Goal: Transaction & Acquisition: Purchase product/service

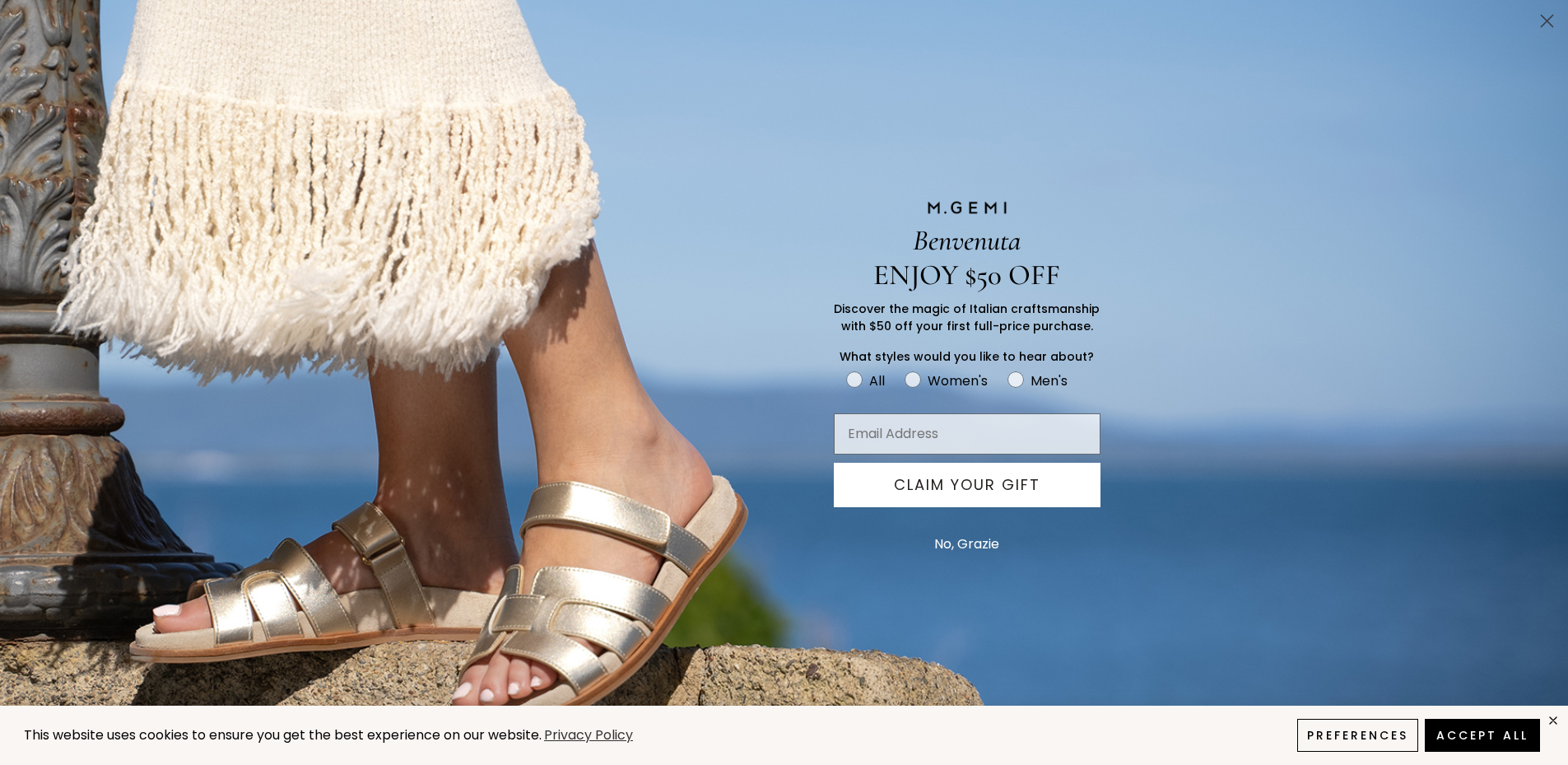
click at [975, 546] on button "No, Grazie" at bounding box center [967, 543] width 82 height 41
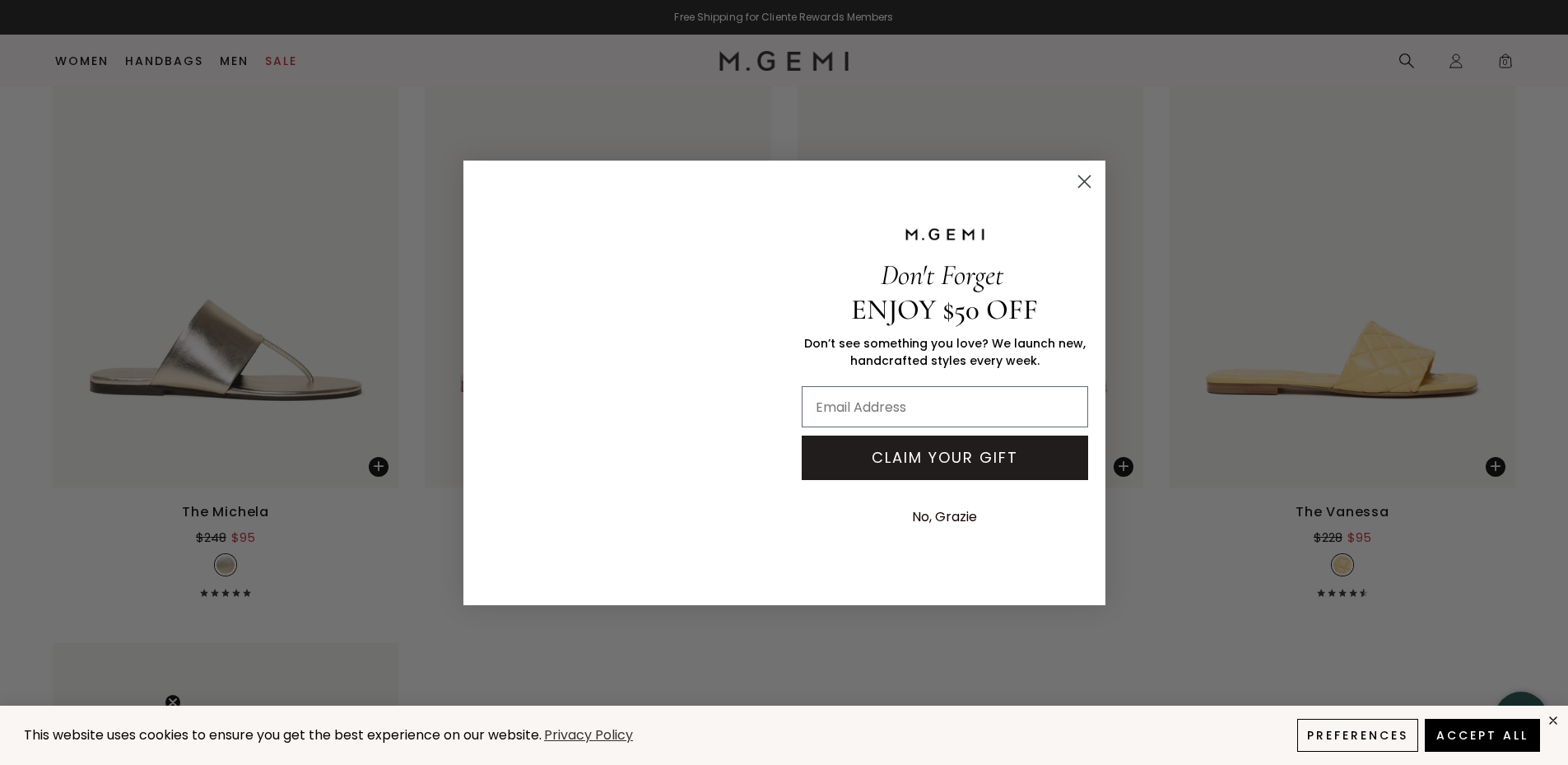
scroll to position [3833, 0]
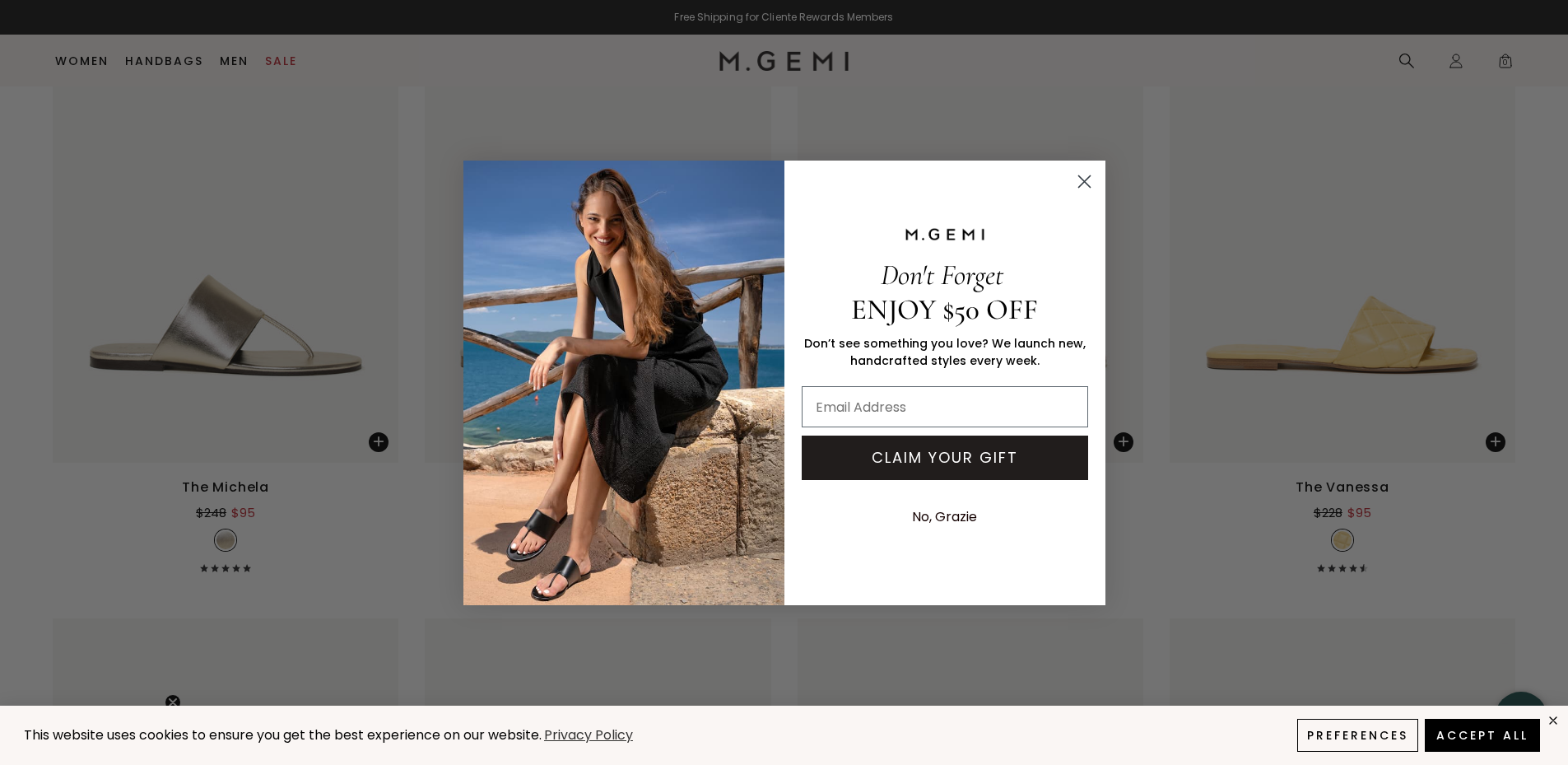
click at [886, 462] on button "CLAIM YOUR GIFT" at bounding box center [945, 457] width 287 height 45
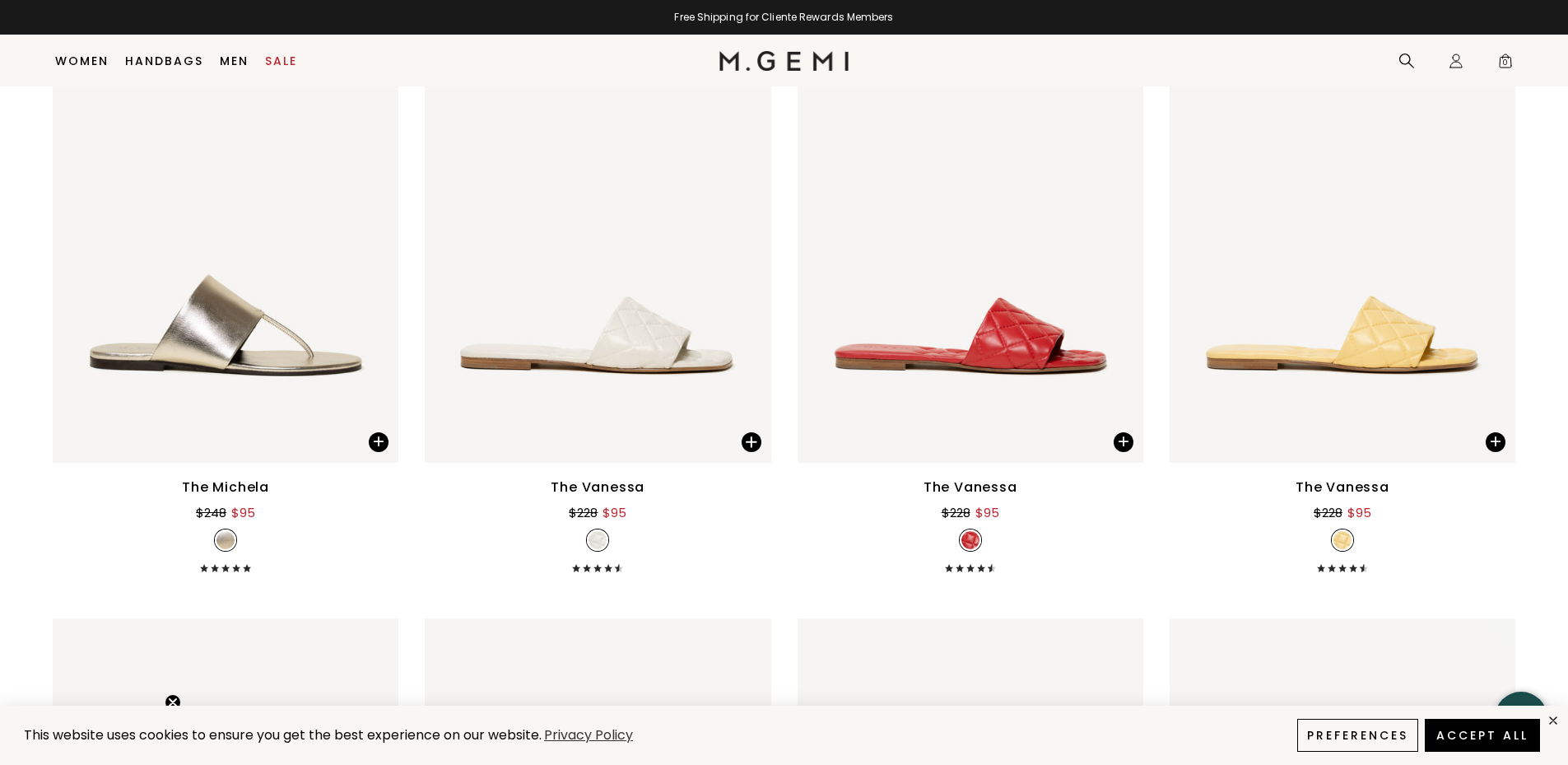
click at [1182, 198] on div "Close dialog Don't Forget ENJOY $50 OFF Don’t see something you love? We launch…" at bounding box center [784, 382] width 1568 height 765
click at [1339, 328] on img at bounding box center [1343, 232] width 345 height 461
click at [1287, 343] on img at bounding box center [1343, 232] width 345 height 461
click at [1325, 484] on div "The Vanessa" at bounding box center [1343, 487] width 93 height 20
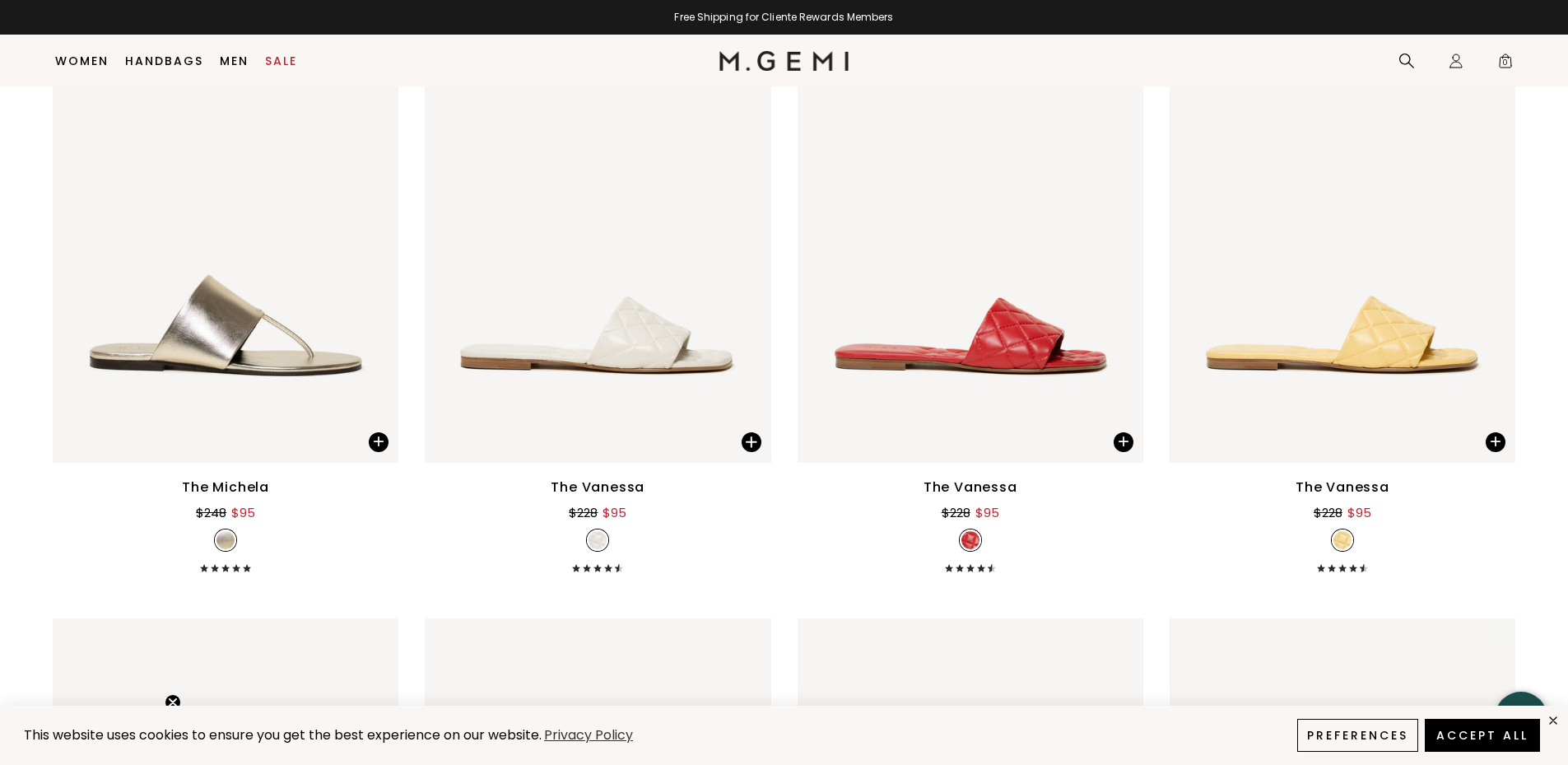
click at [1325, 484] on div "The Vanessa" at bounding box center [1343, 487] width 93 height 20
click at [954, 360] on img at bounding box center [970, 232] width 345 height 461
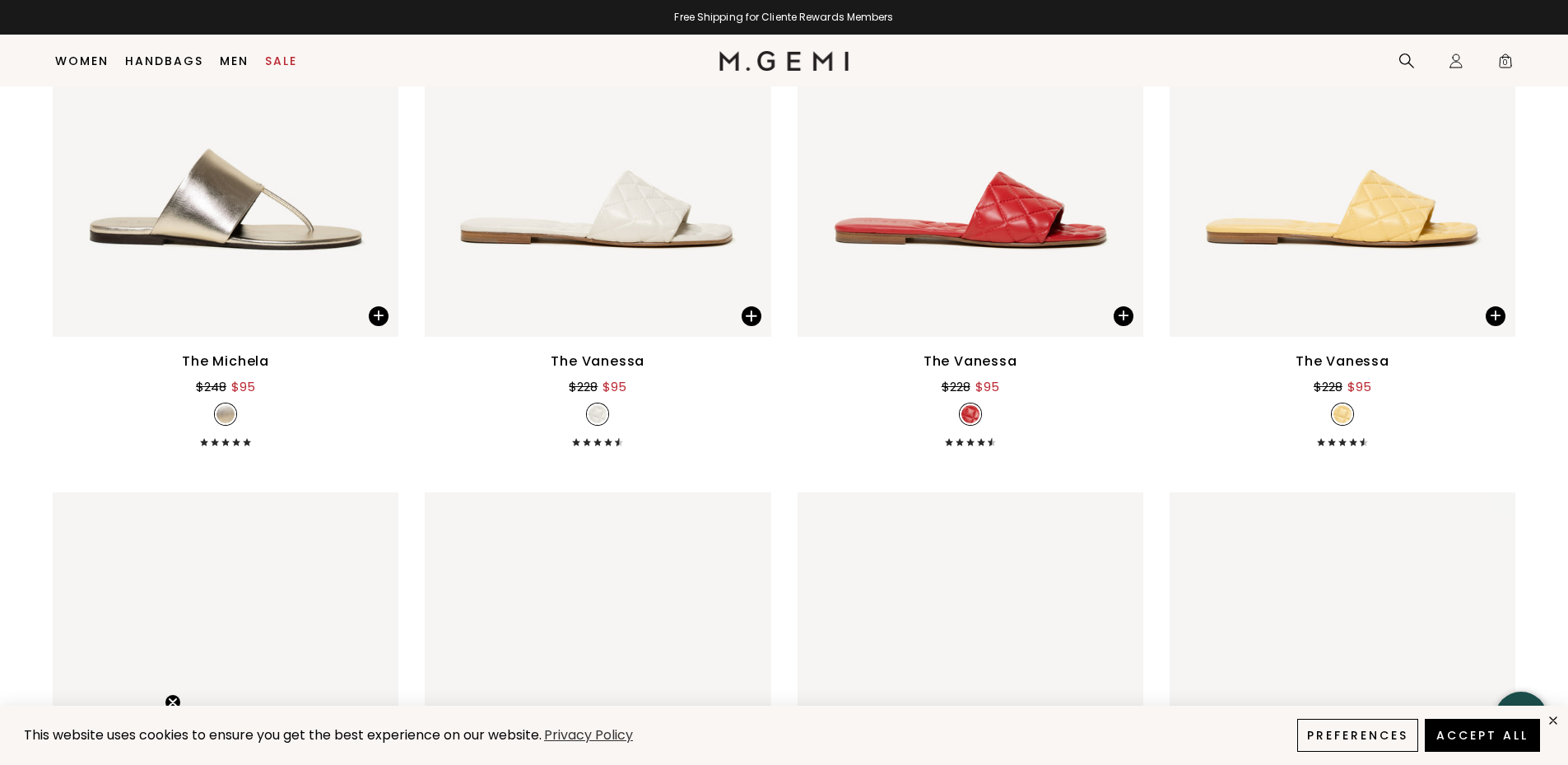
scroll to position [3856, 0]
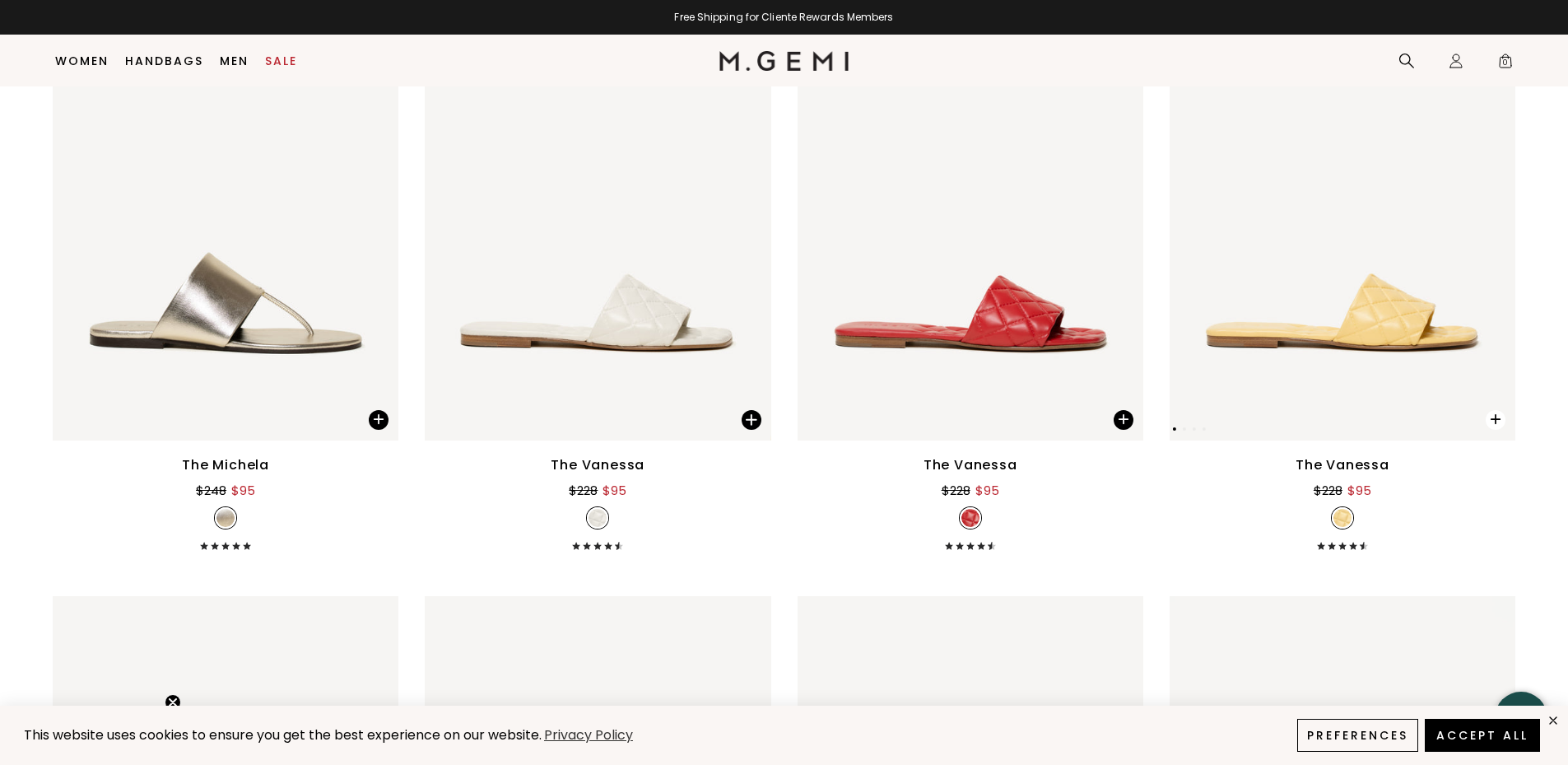
click at [1494, 420] on span at bounding box center [1496, 420] width 20 height 20
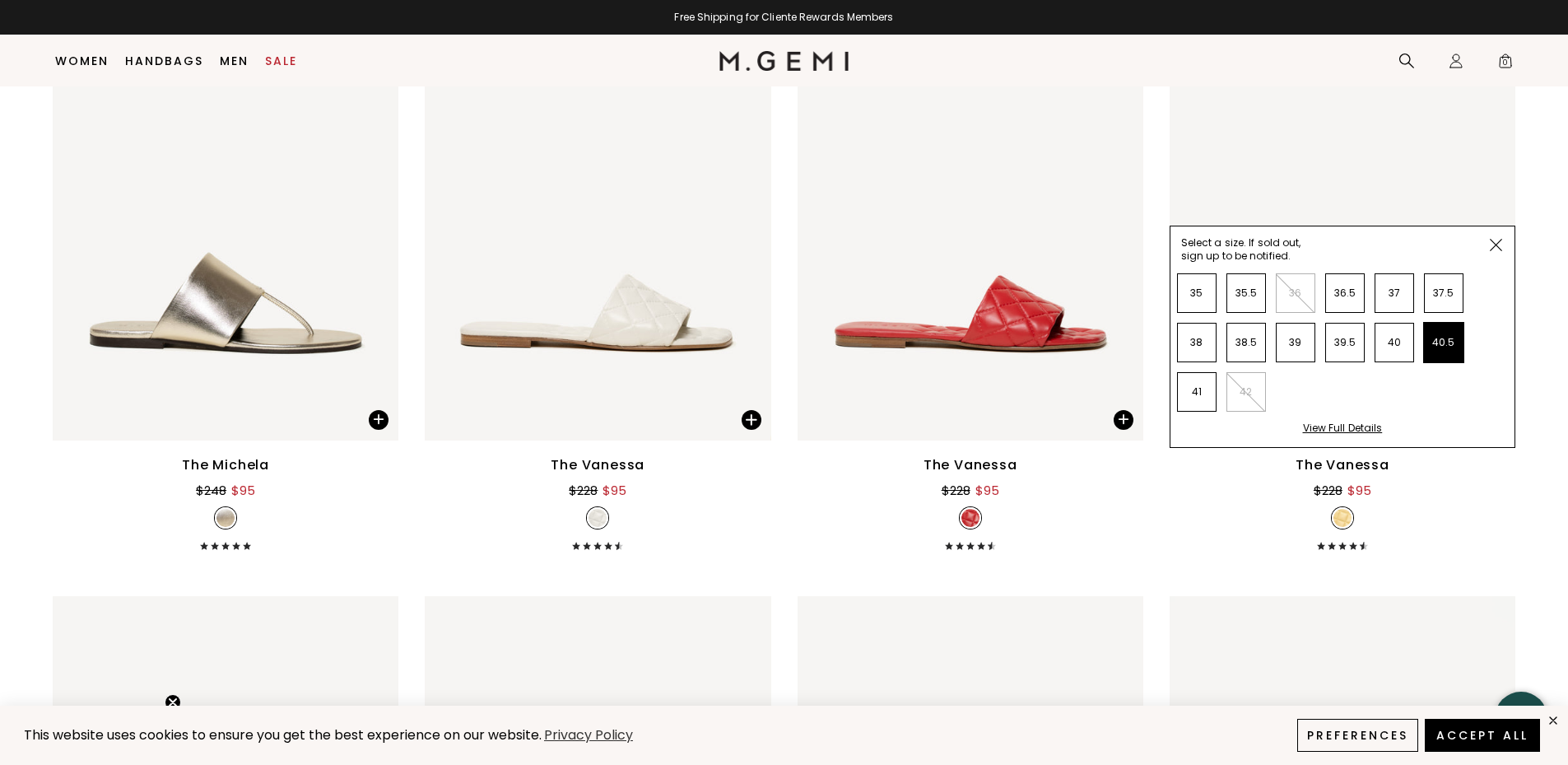
click at [1446, 335] on li "40.5" at bounding box center [1443, 342] width 39 height 39
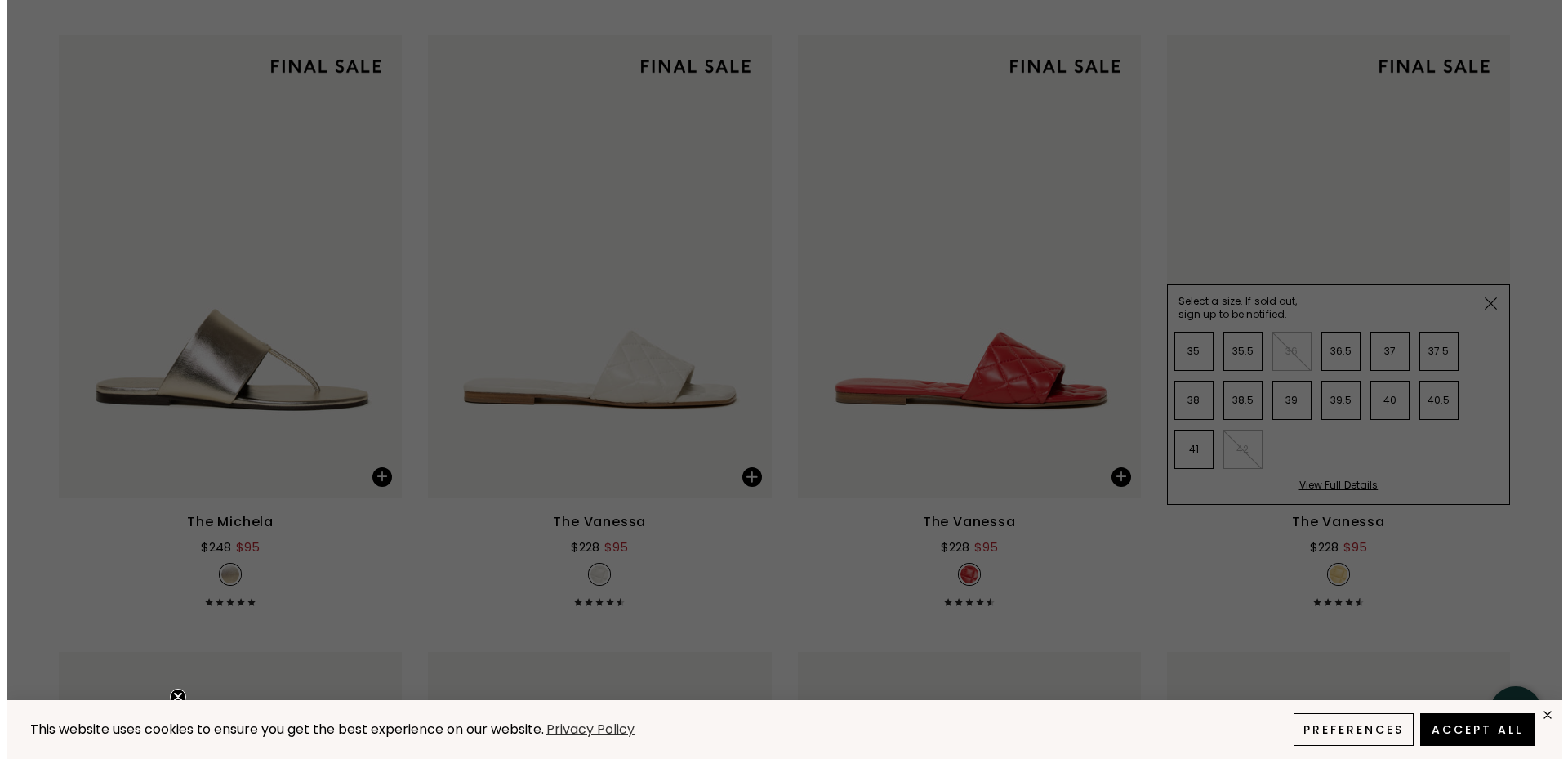
scroll to position [0, 0]
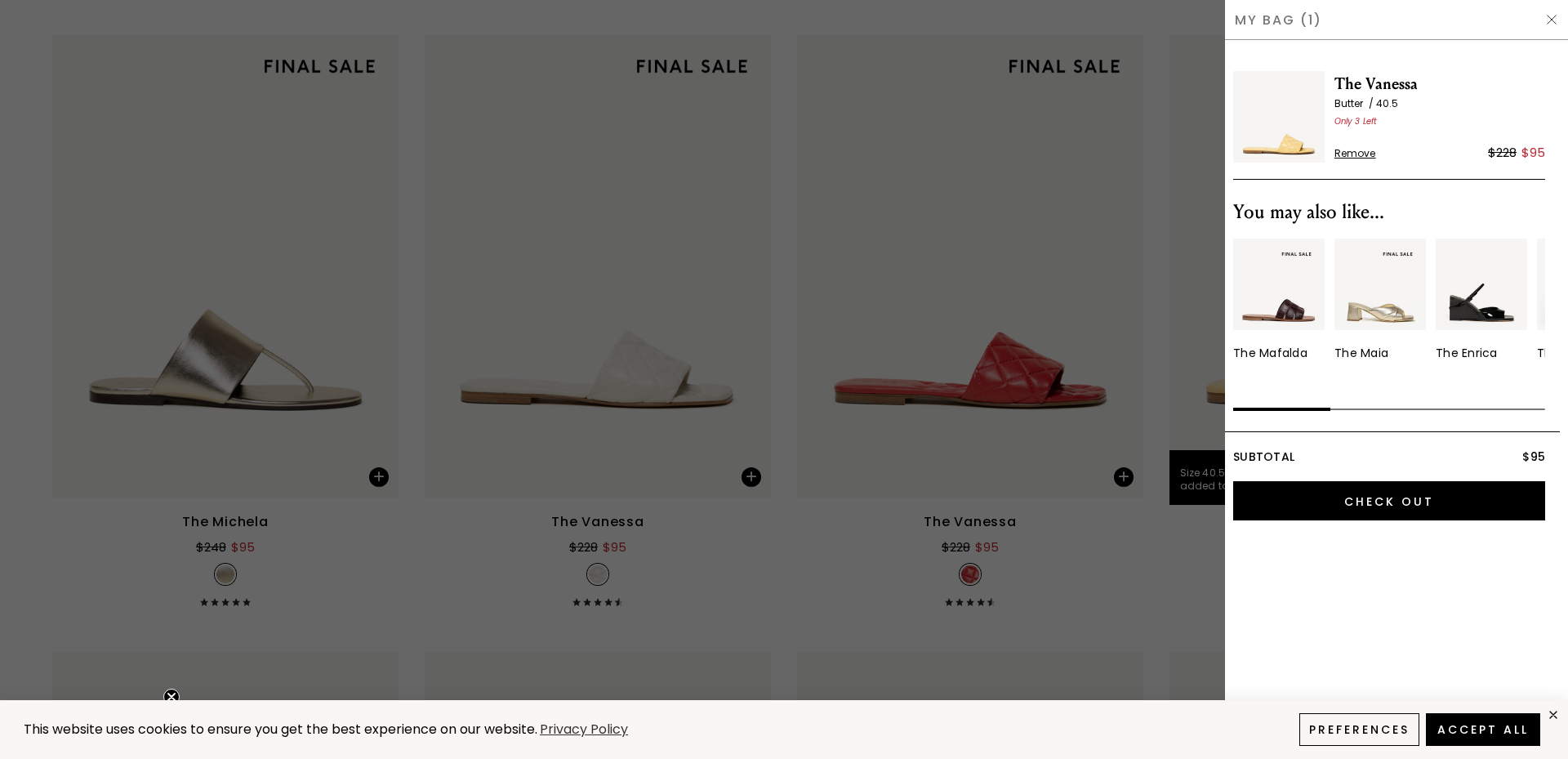
click at [1352, 154] on span "Remove" at bounding box center [1355, 154] width 42 height 13
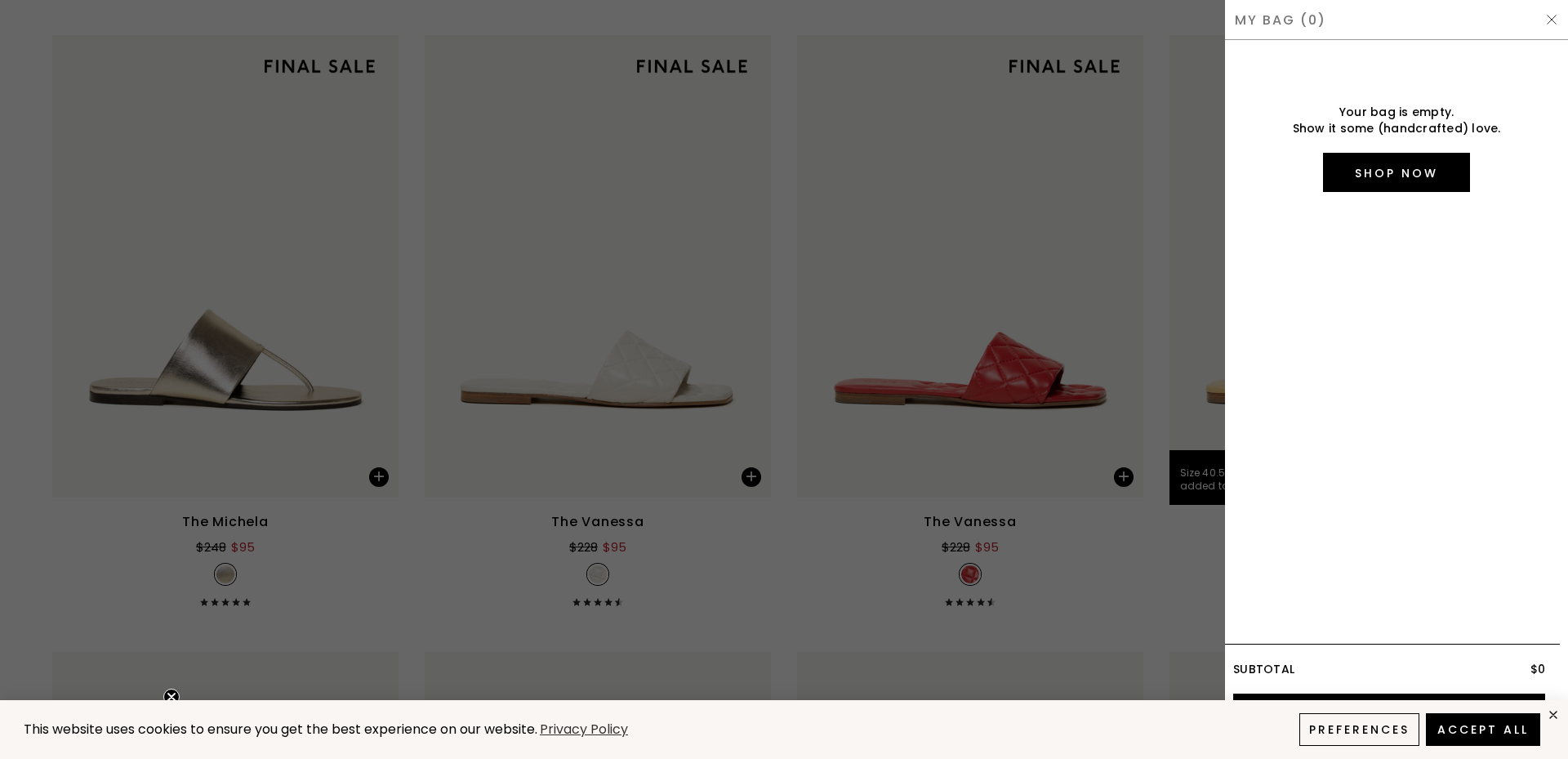
click at [1550, 15] on img at bounding box center [1552, 19] width 13 height 13
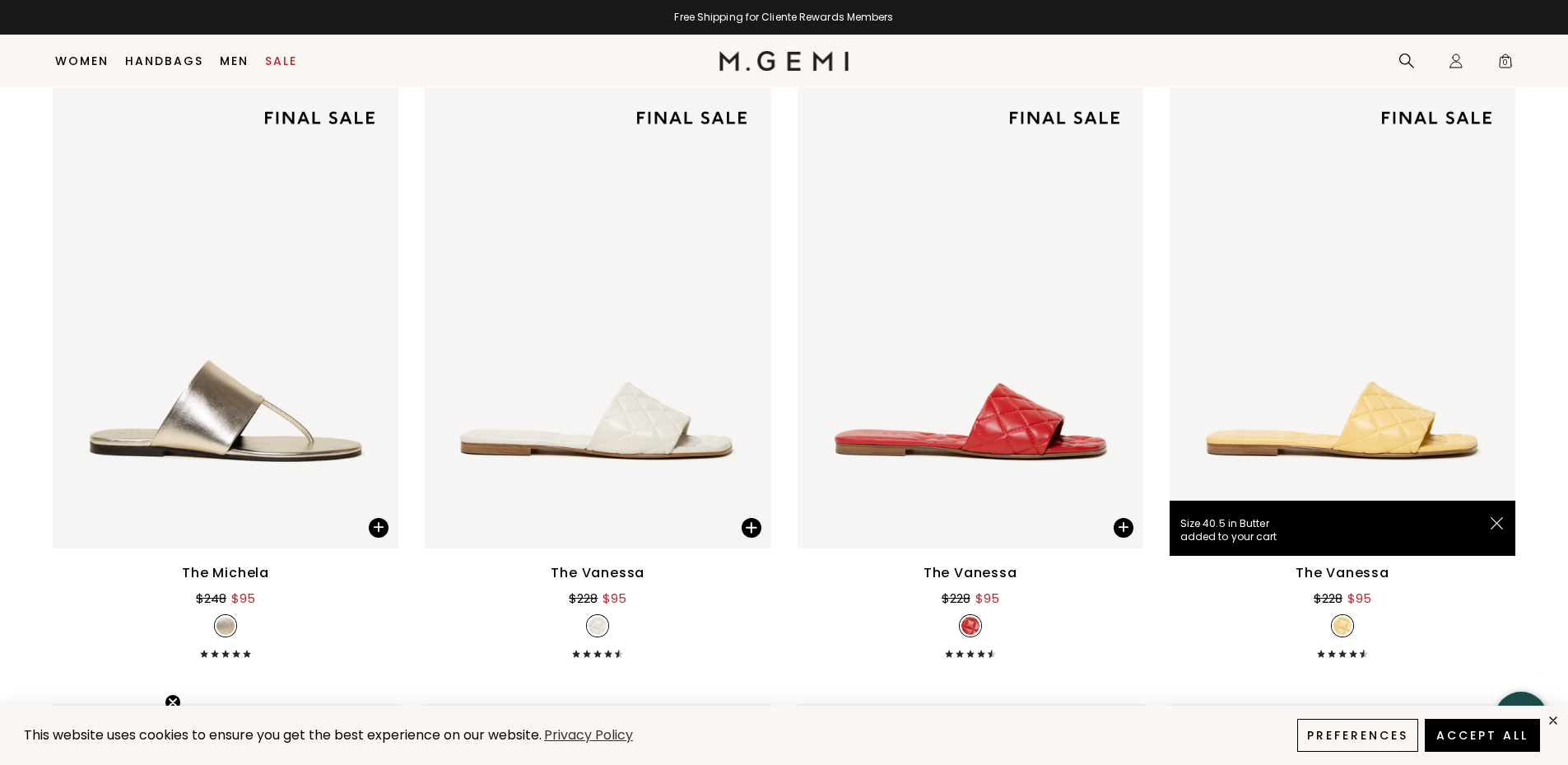
scroll to position [3768, 0]
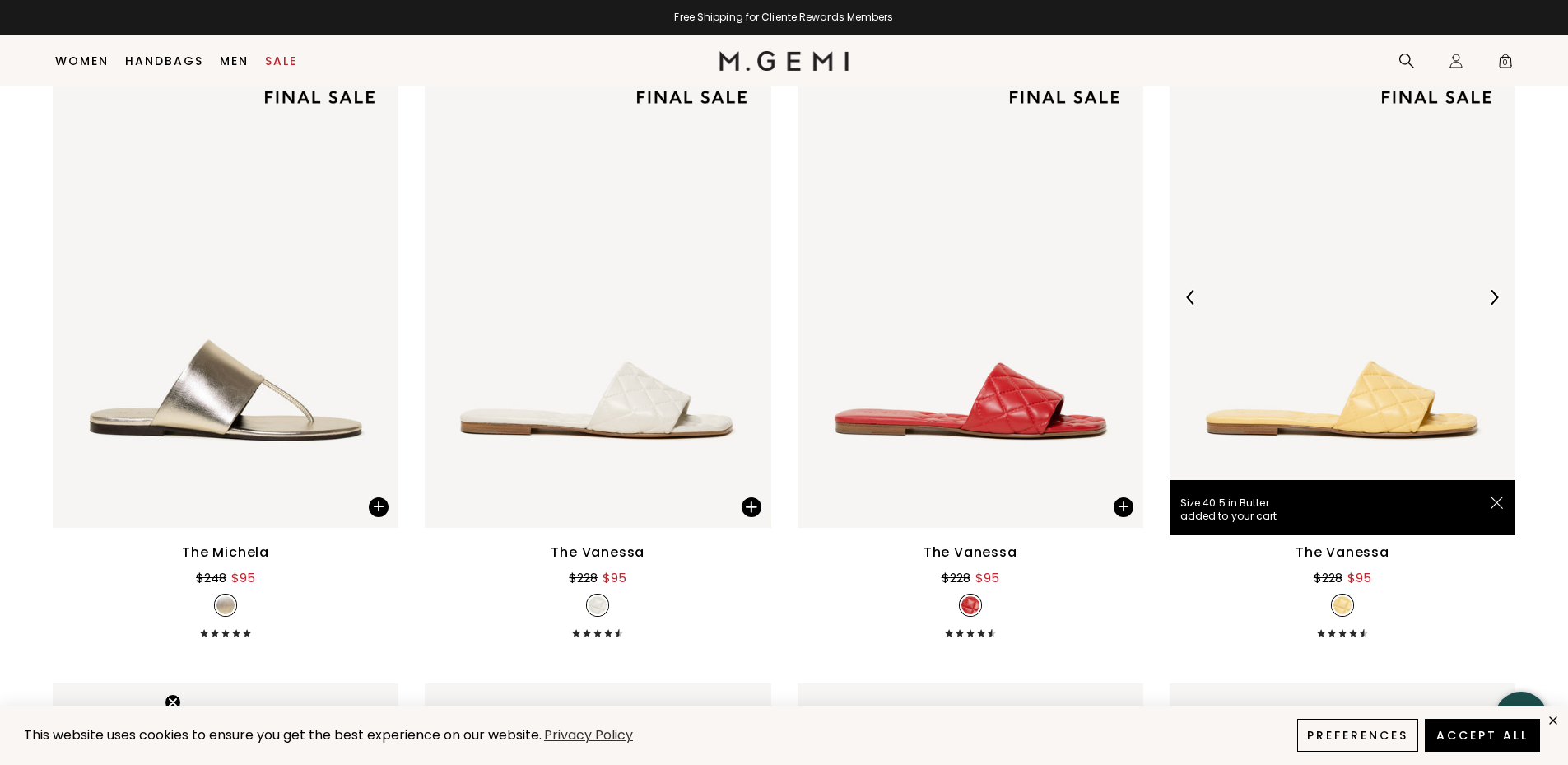
click at [1497, 296] on img at bounding box center [1494, 297] width 15 height 15
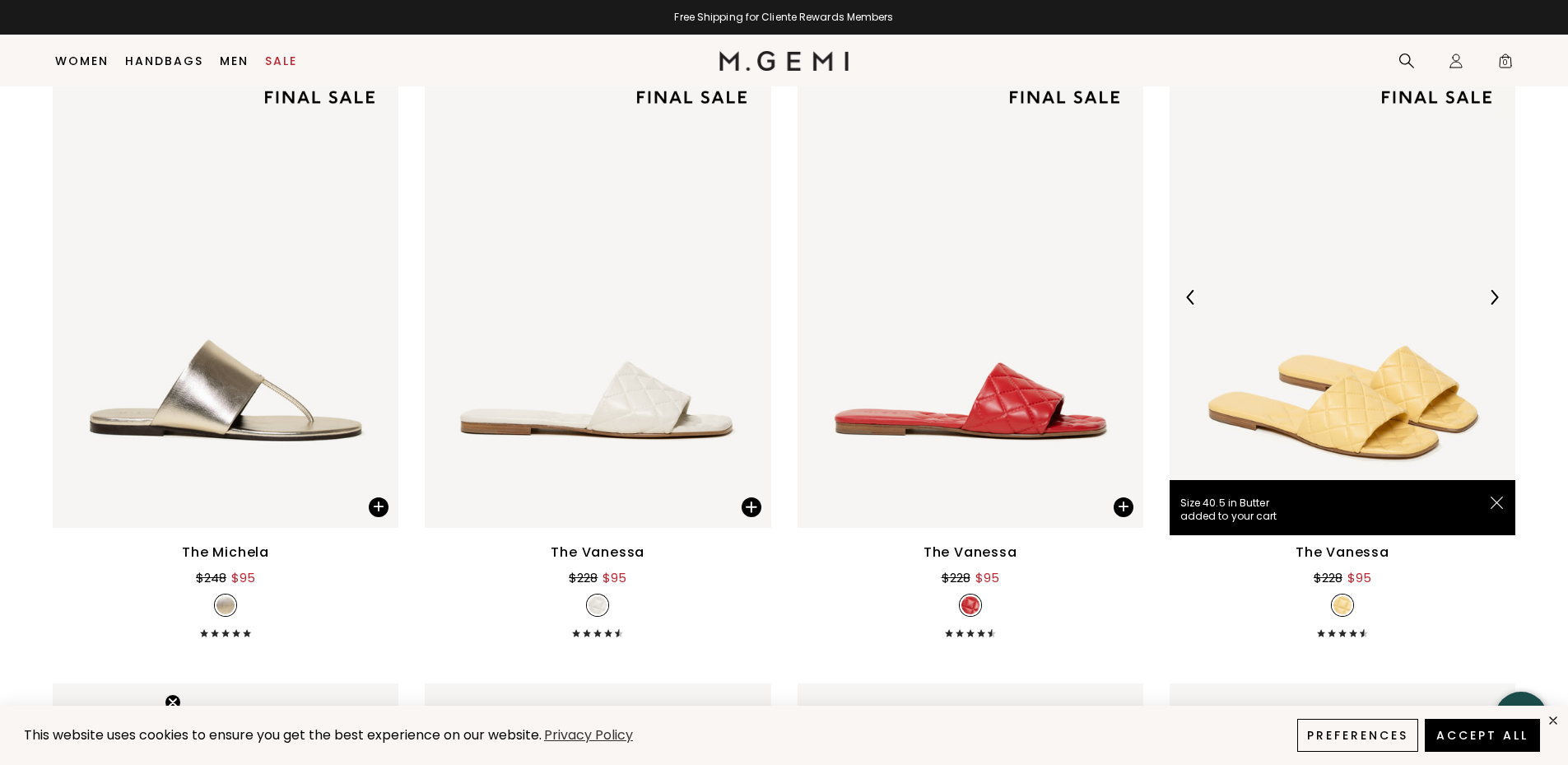
click at [1497, 296] on img at bounding box center [1494, 297] width 15 height 15
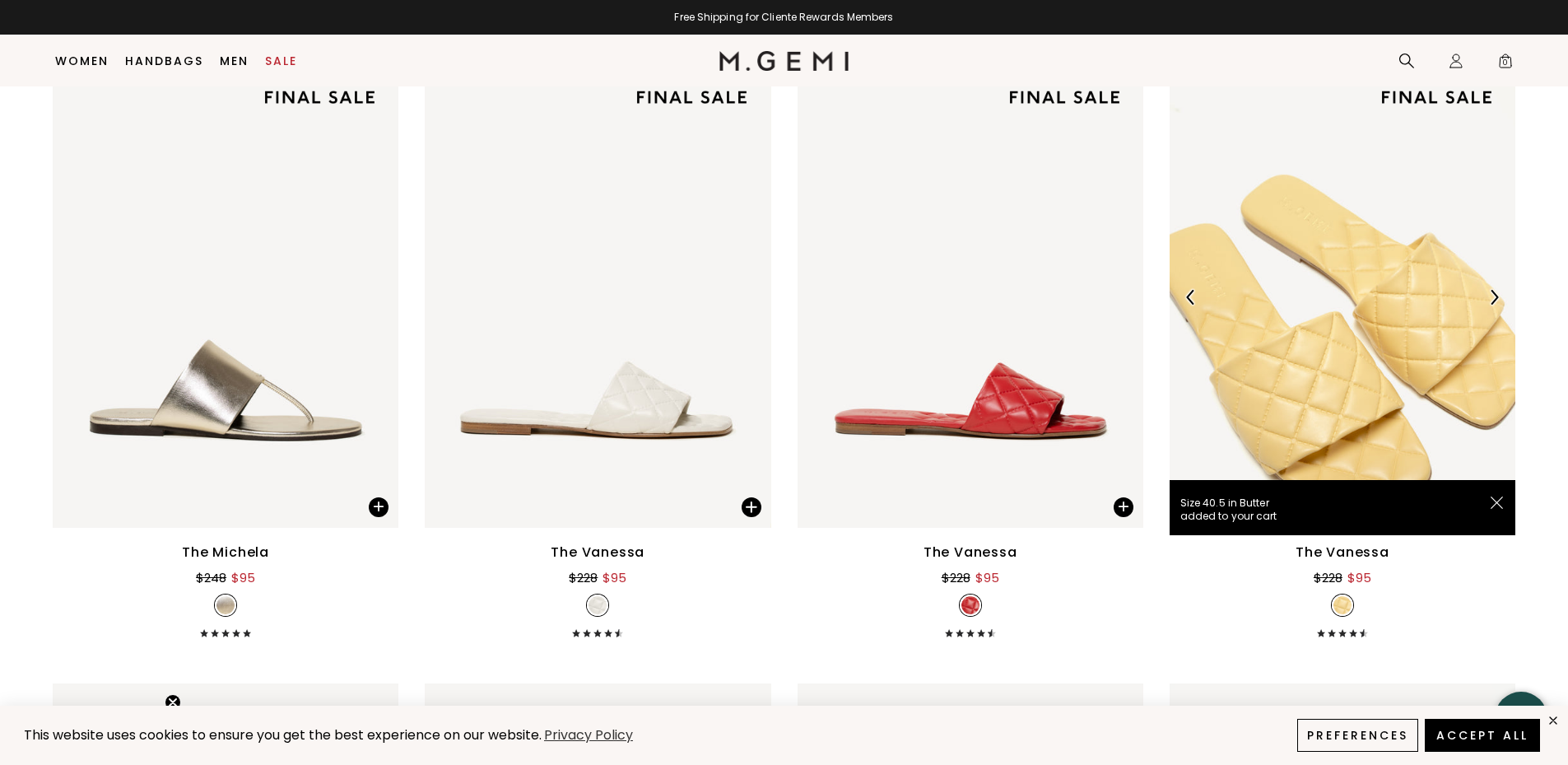
click at [1497, 296] on img at bounding box center [1494, 297] width 15 height 15
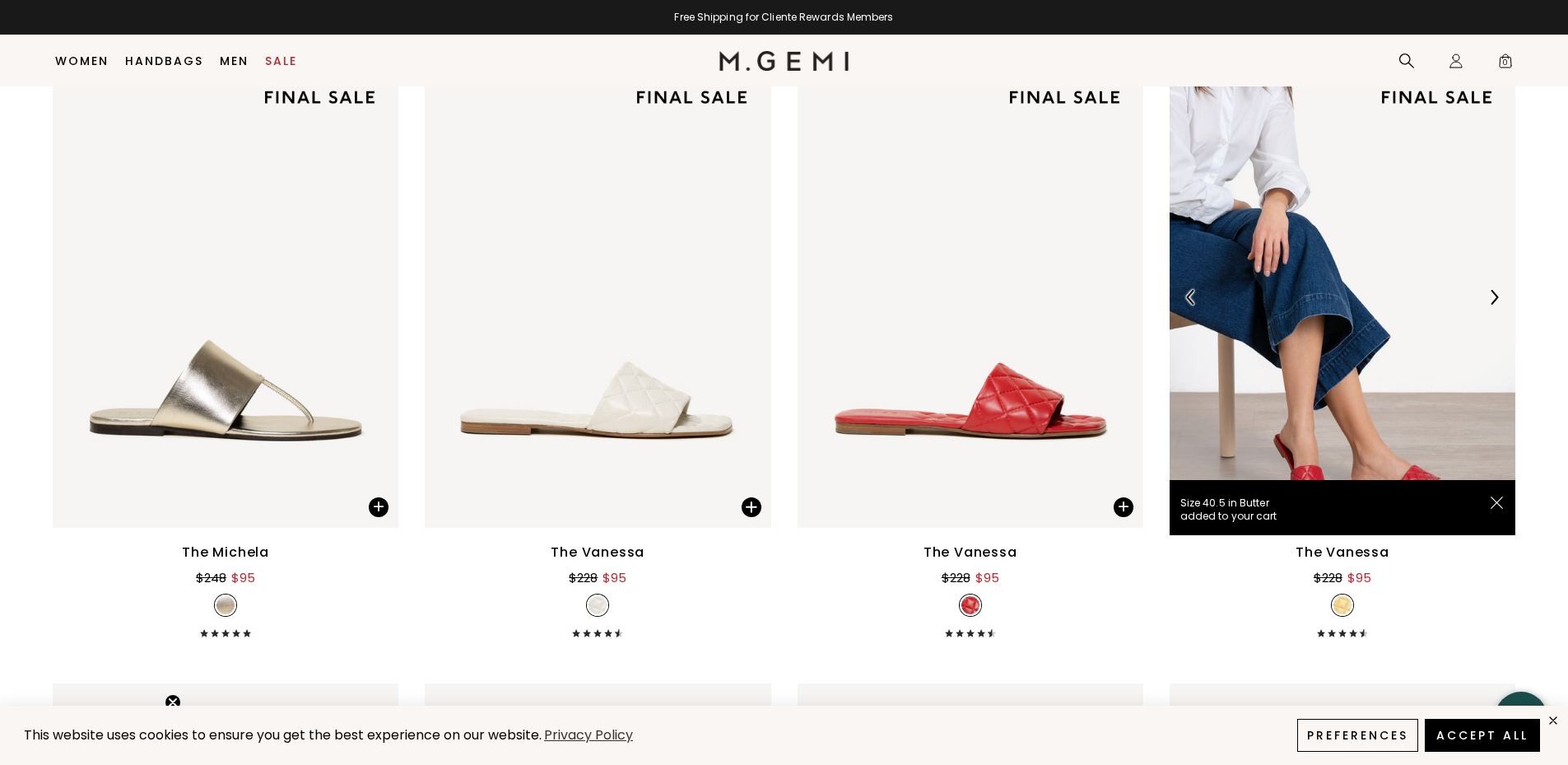
click at [1497, 296] on img at bounding box center [1494, 297] width 15 height 15
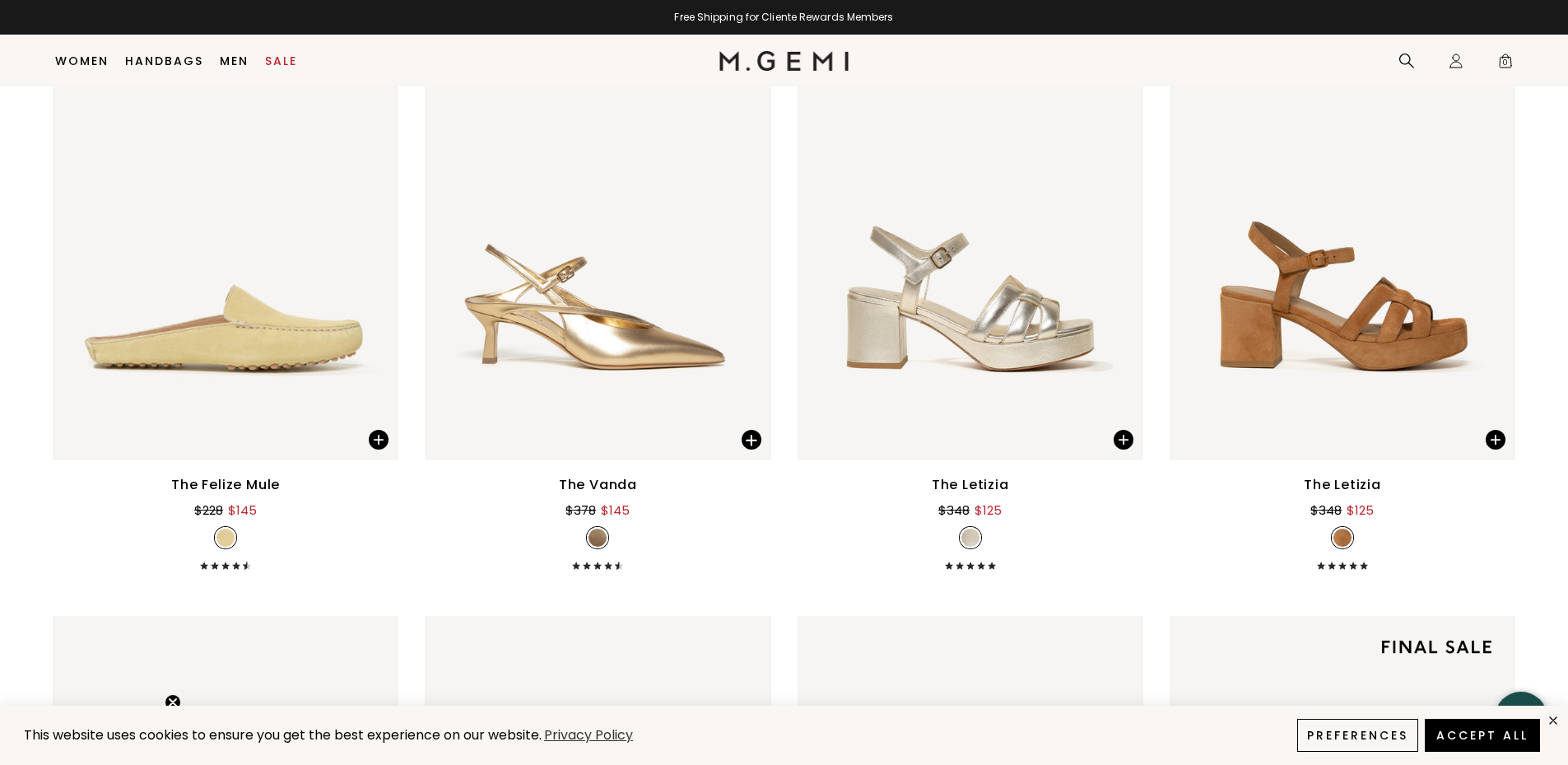
scroll to position [5078, 0]
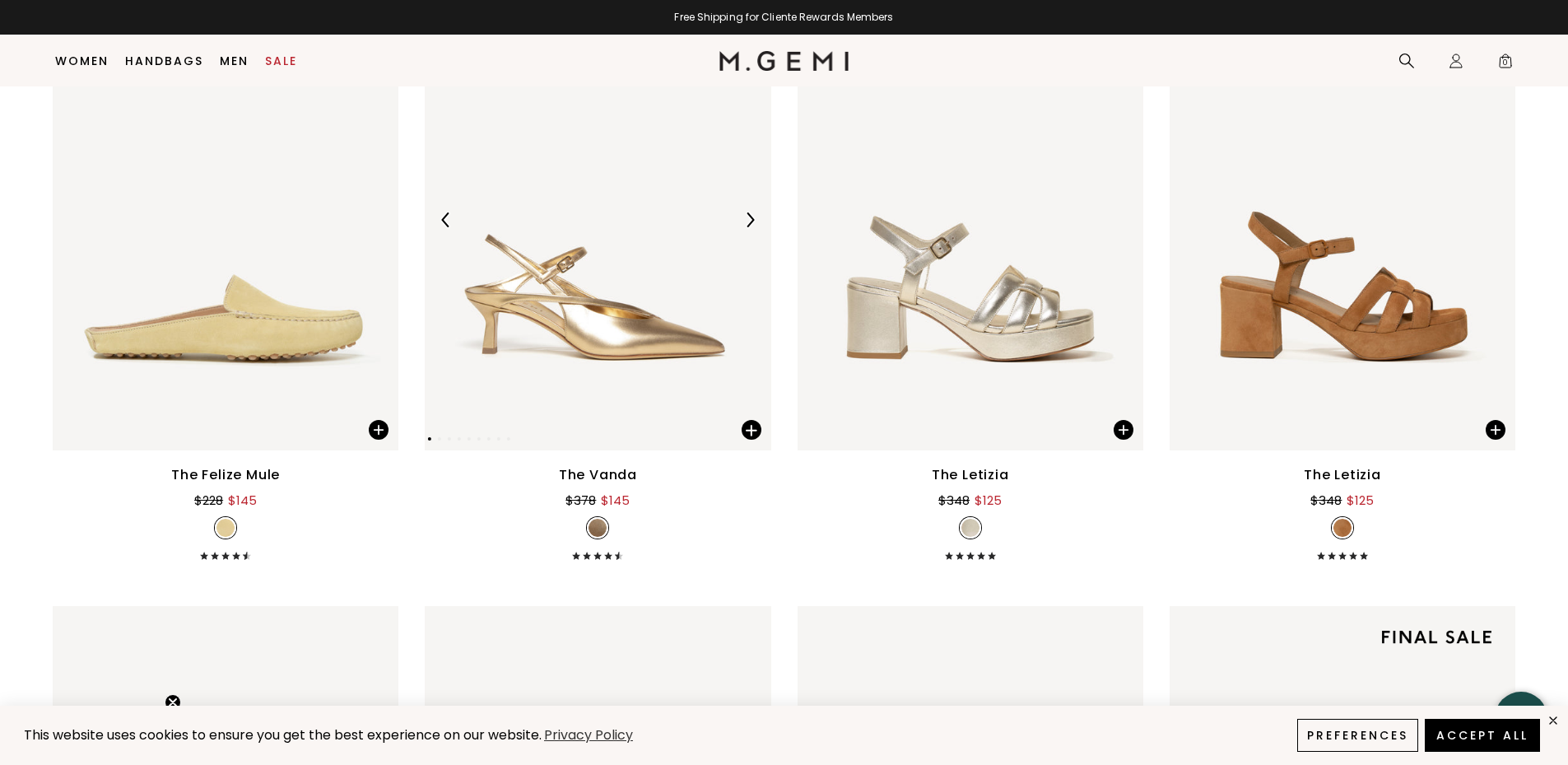
click at [531, 308] on img at bounding box center [598, 219] width 345 height 461
click at [751, 215] on img at bounding box center [750, 220] width 15 height 15
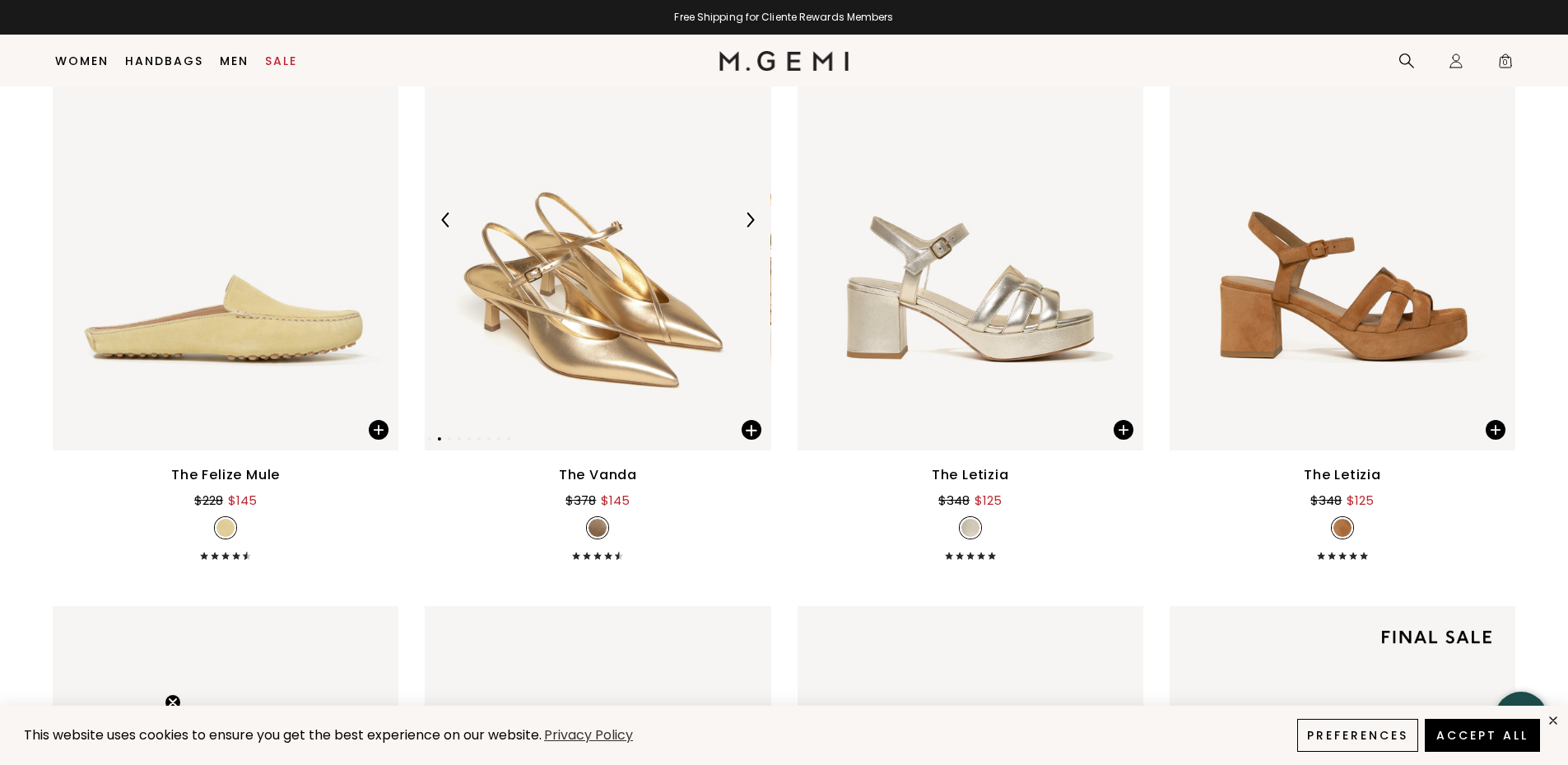
click at [747, 220] on img at bounding box center [750, 220] width 15 height 15
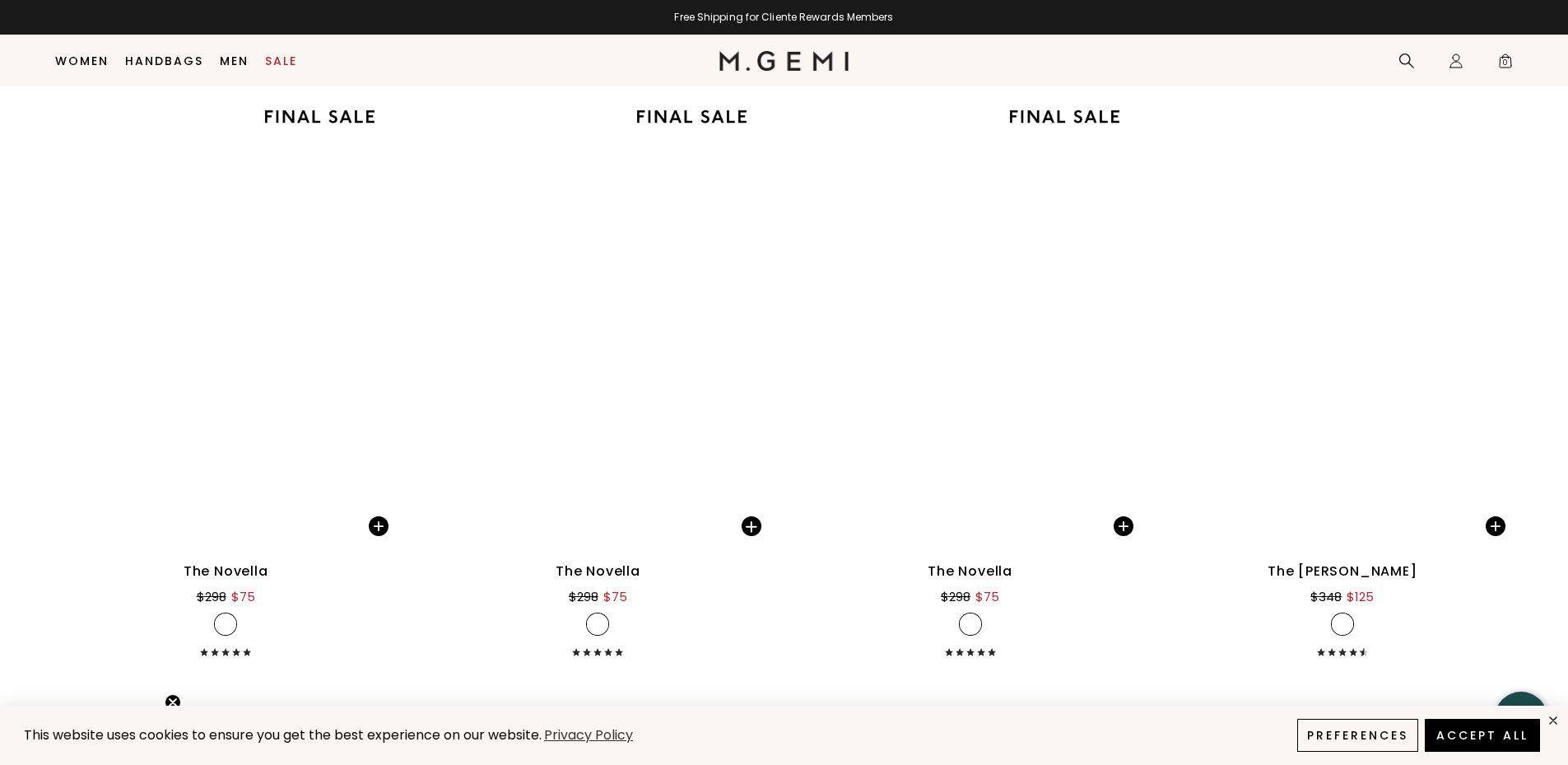
scroll to position [9927, 0]
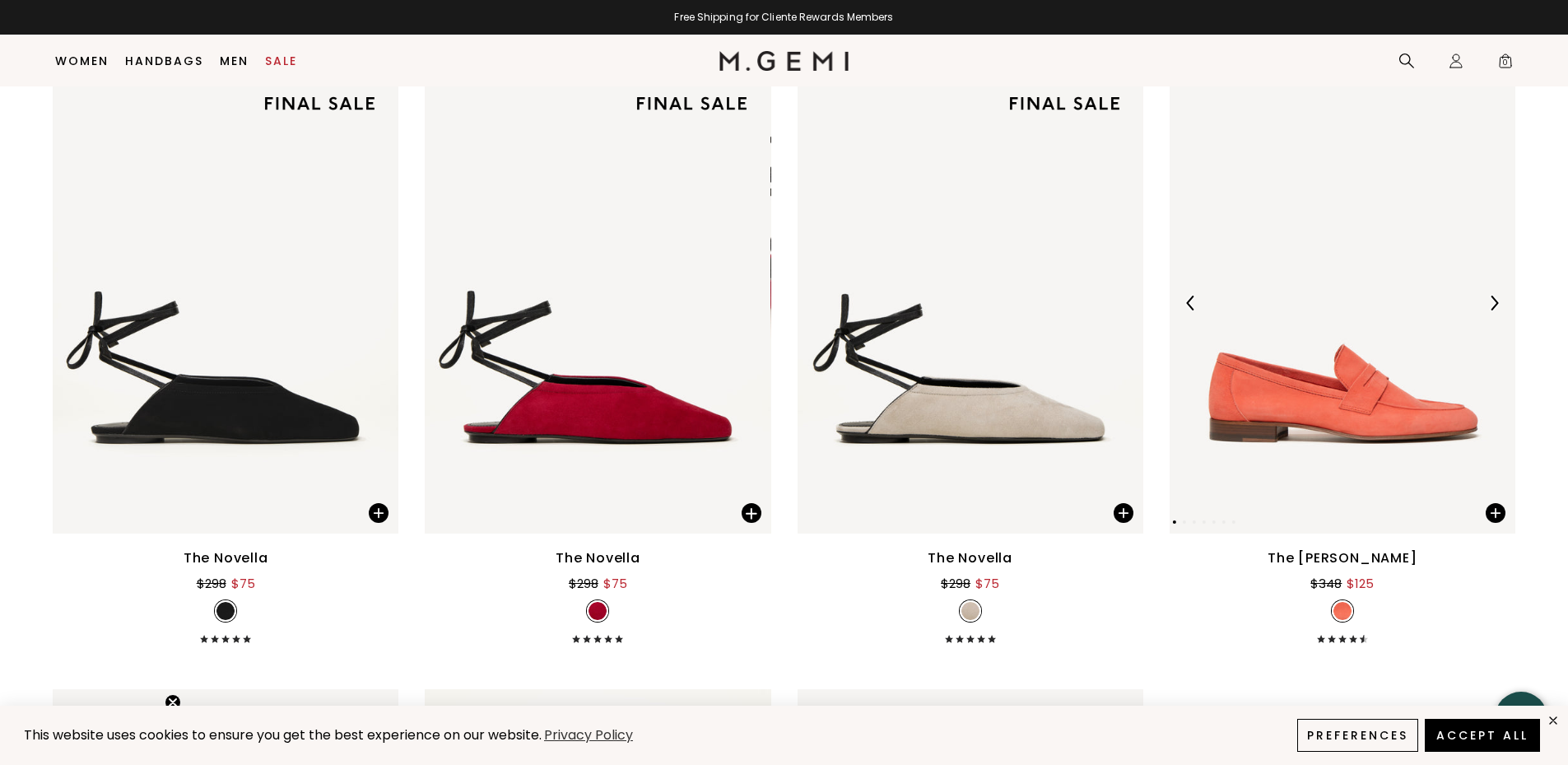
click at [1497, 298] on img at bounding box center [1494, 303] width 15 height 15
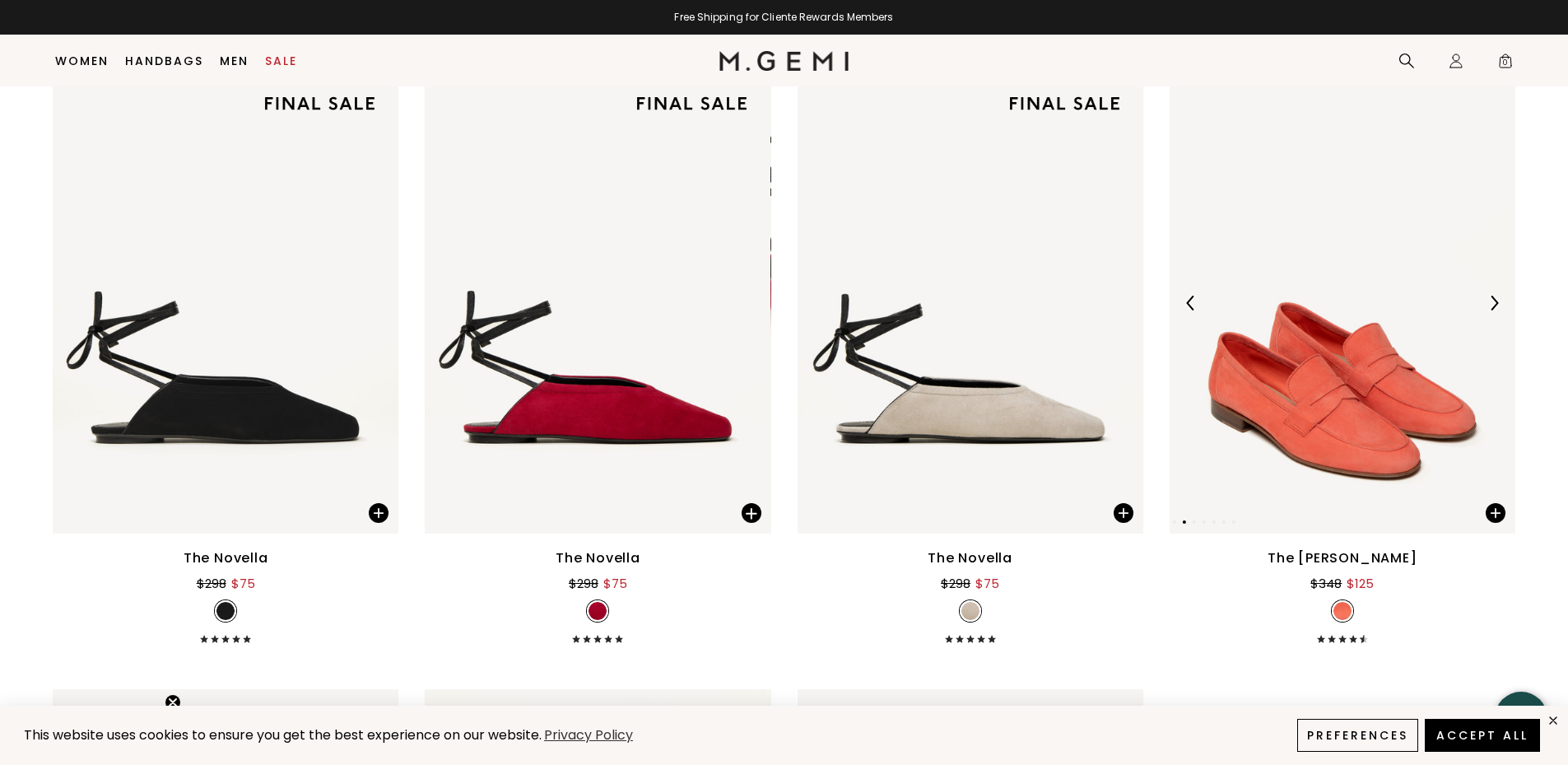
click at [1495, 301] on img at bounding box center [1494, 303] width 15 height 15
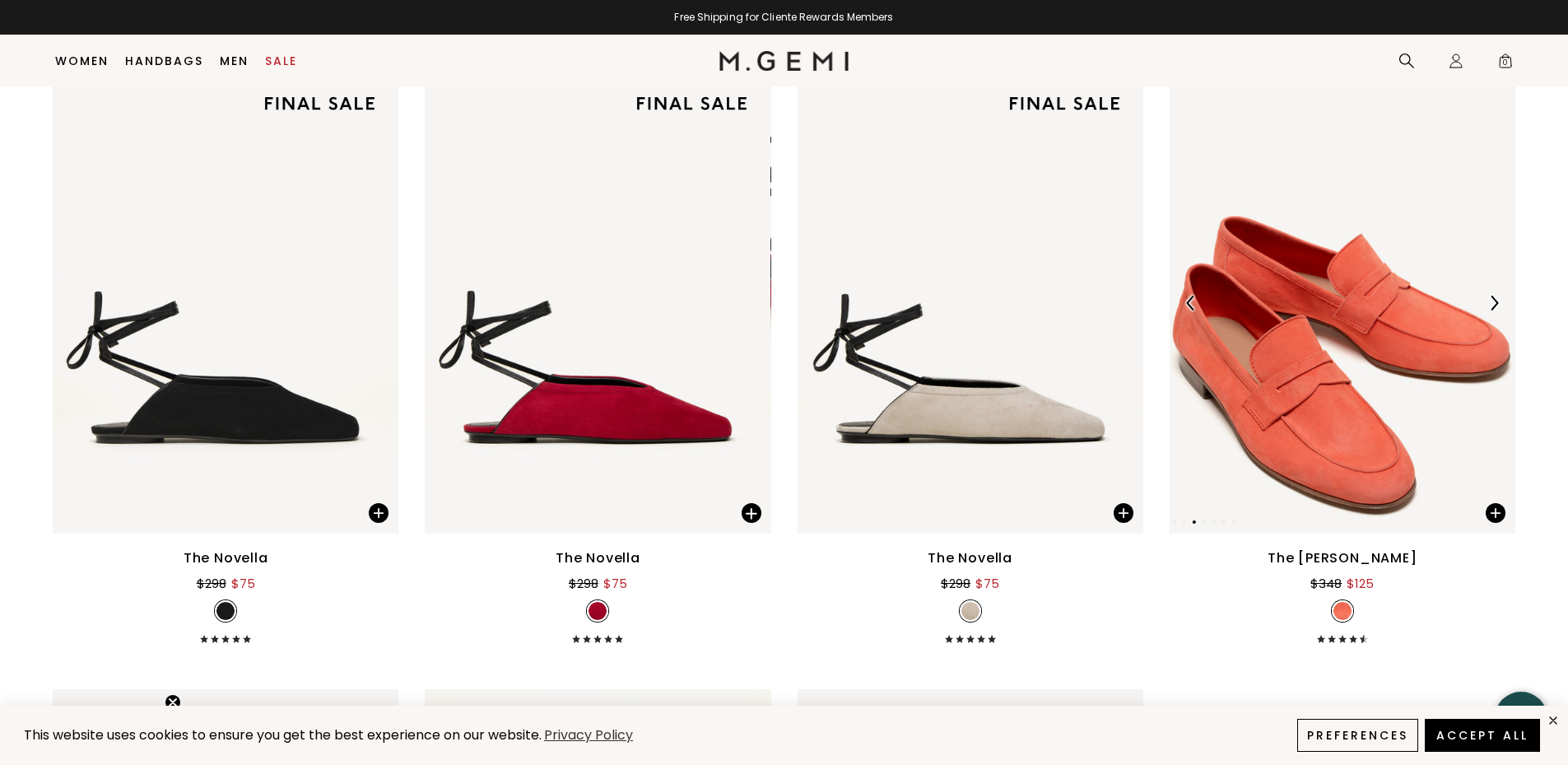
click at [1493, 301] on img at bounding box center [1494, 303] width 15 height 15
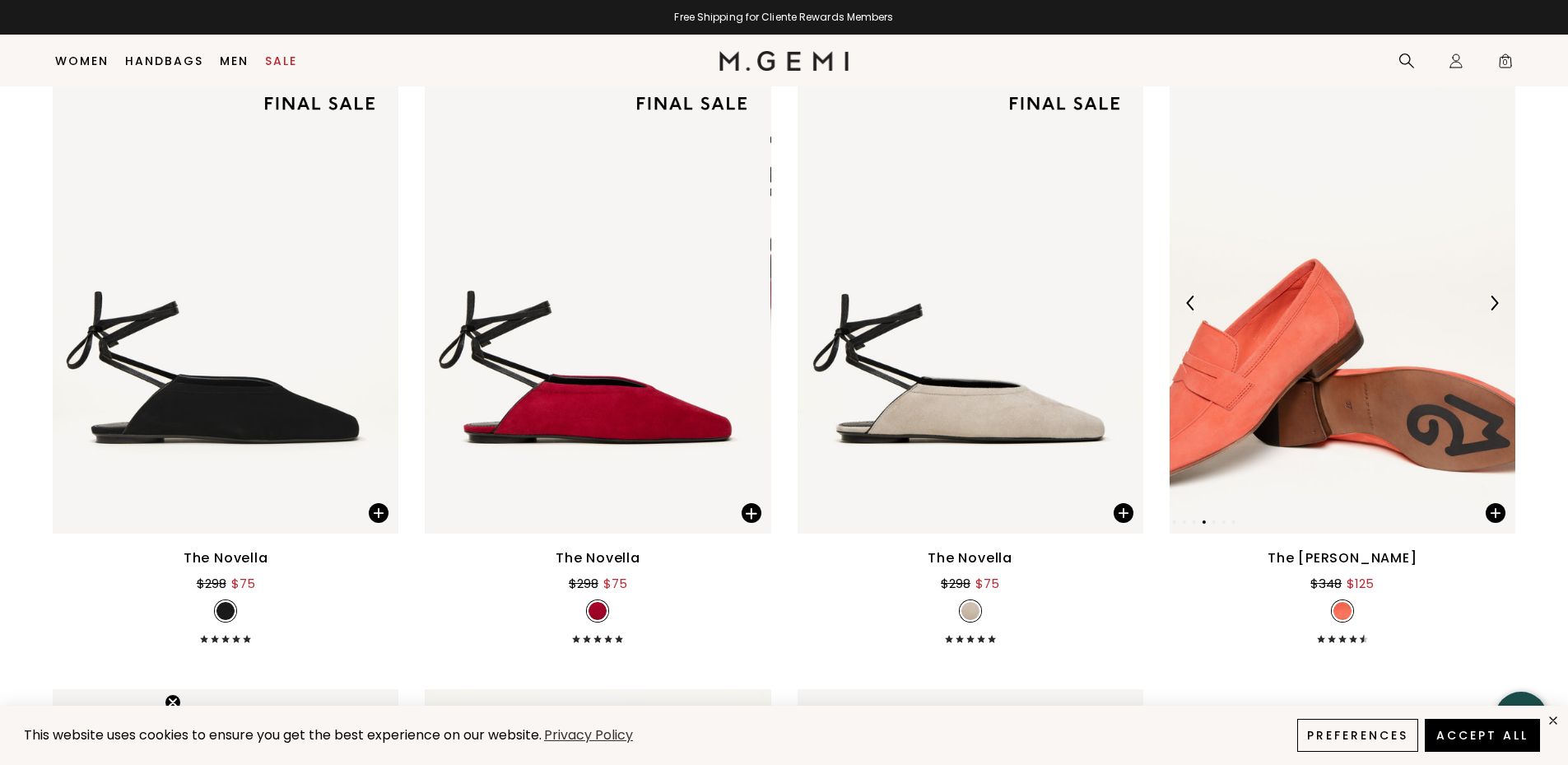
click at [1493, 301] on img at bounding box center [1494, 303] width 15 height 15
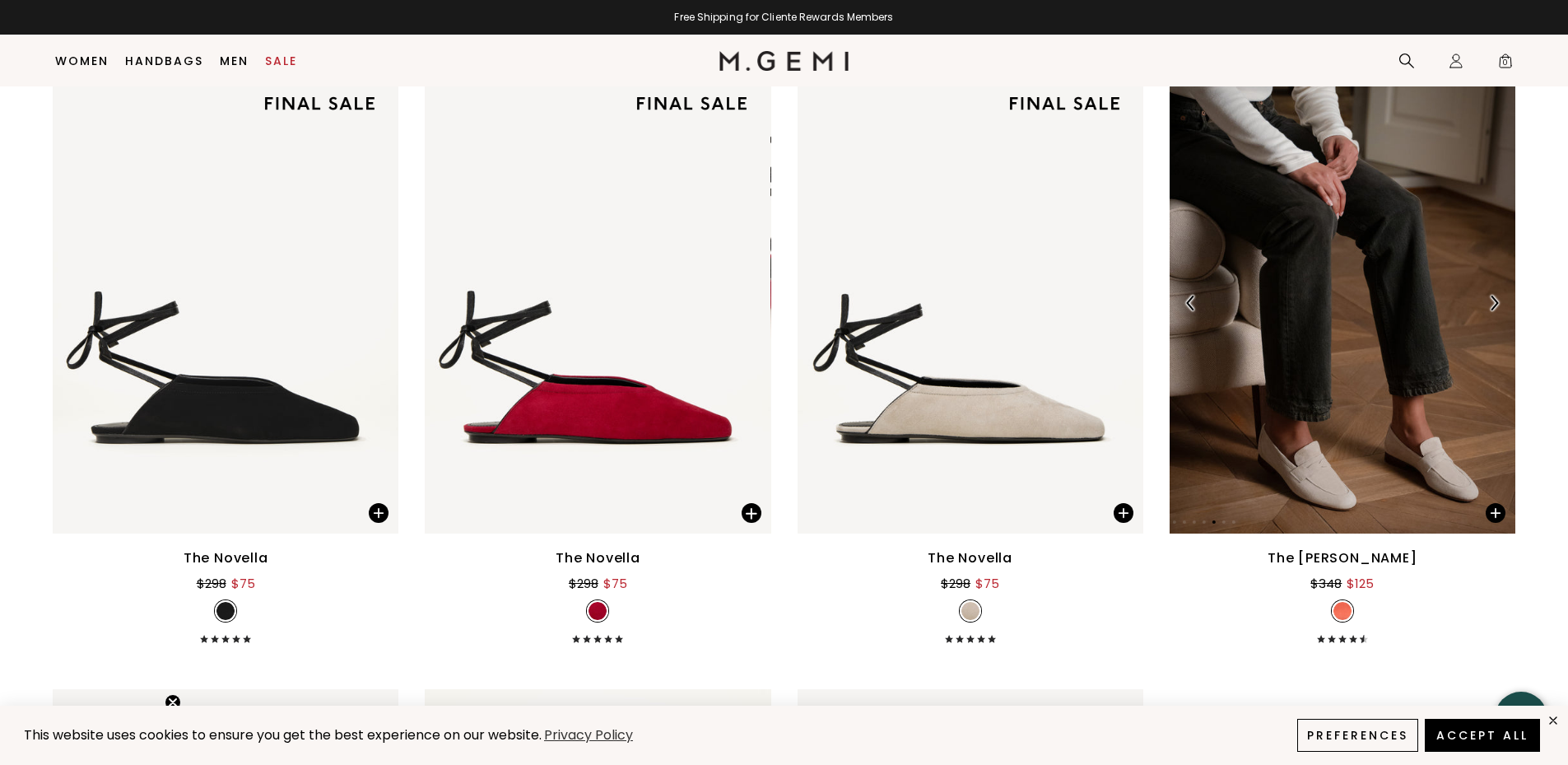
click at [1492, 301] on img at bounding box center [1494, 303] width 15 height 15
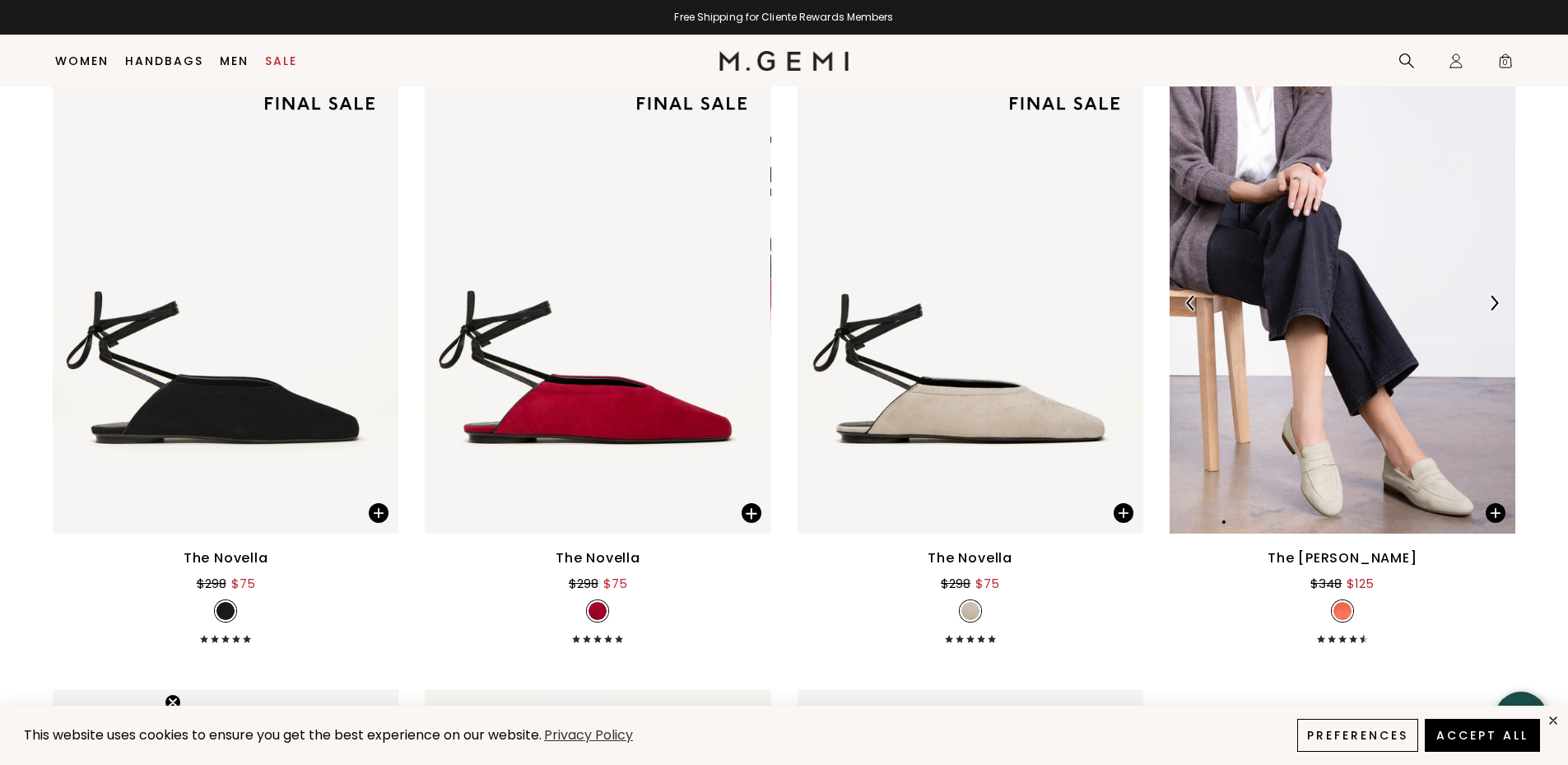
click at [1494, 307] on img at bounding box center [1494, 303] width 15 height 15
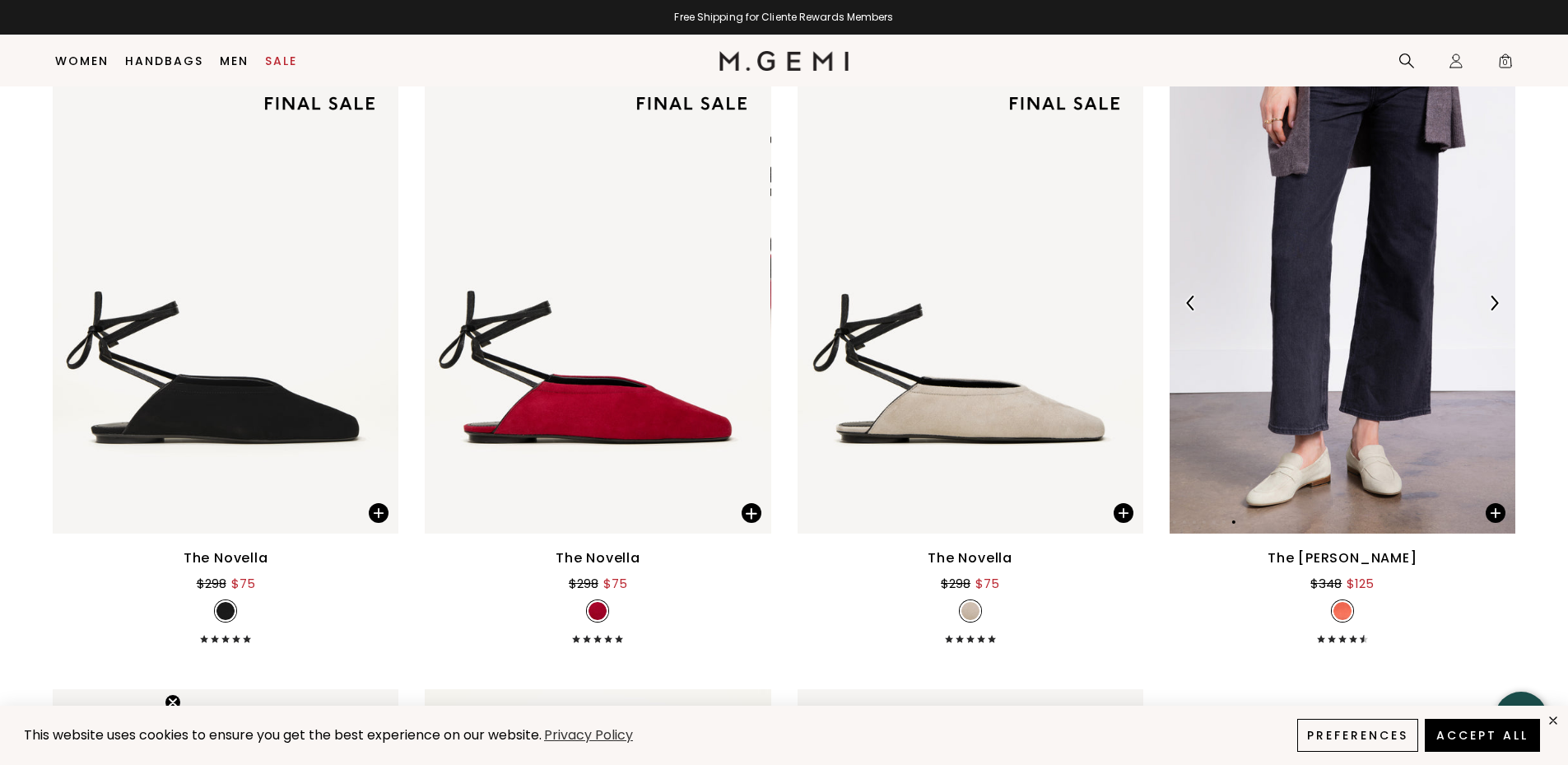
click at [1494, 307] on img at bounding box center [1494, 303] width 15 height 15
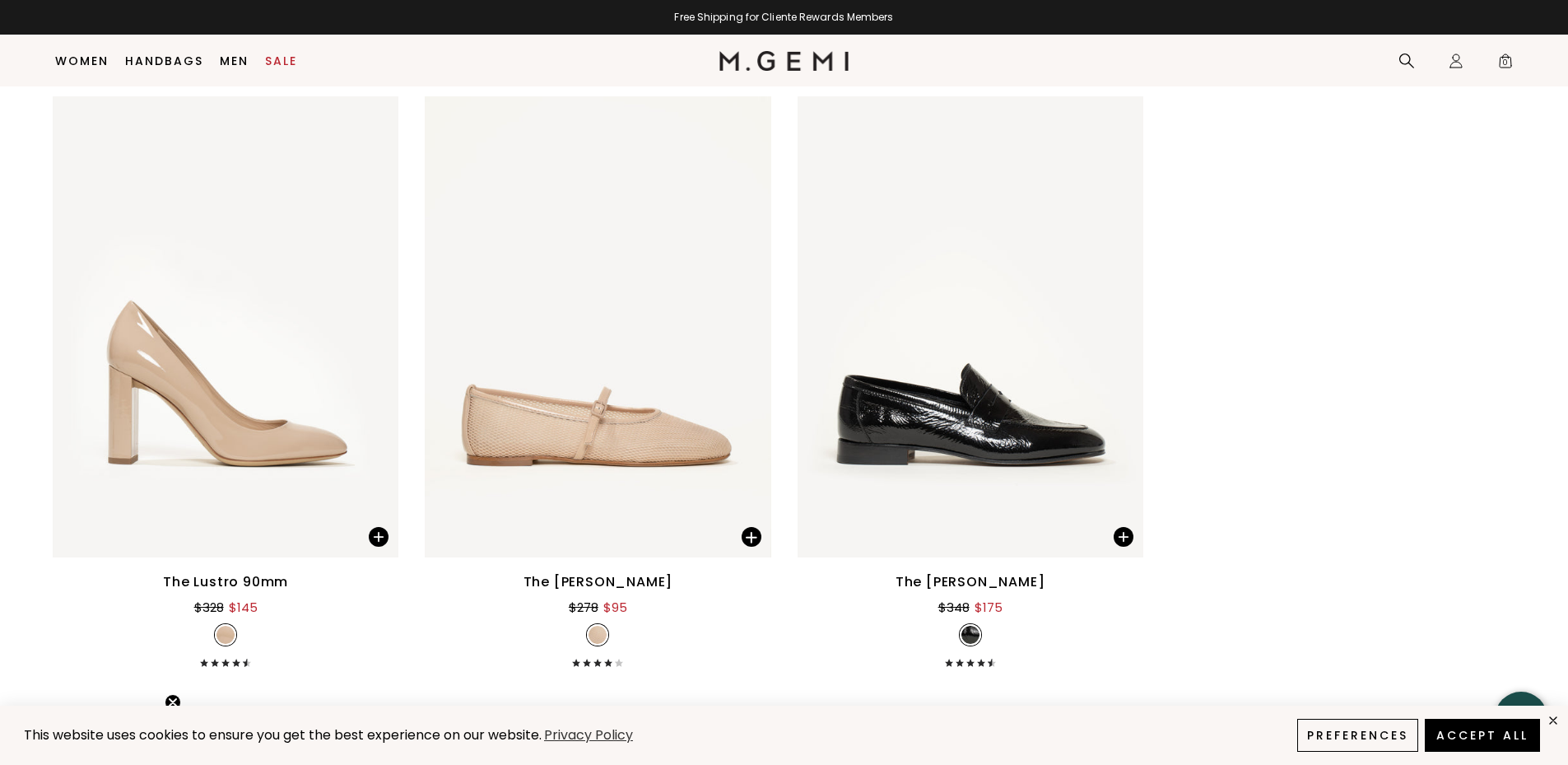
scroll to position [10547, 0]
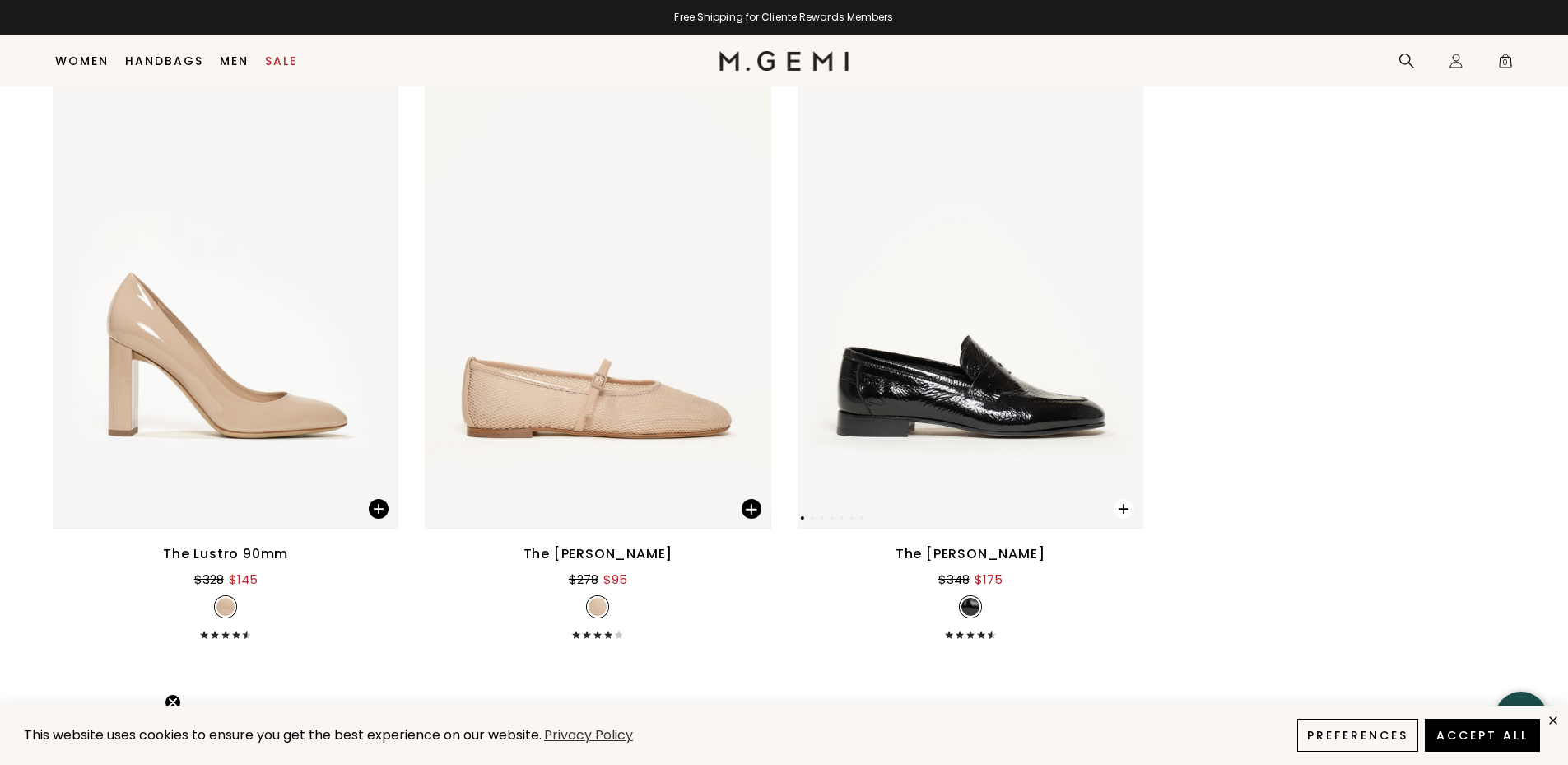
click at [1126, 509] on span at bounding box center [1124, 508] width 20 height 20
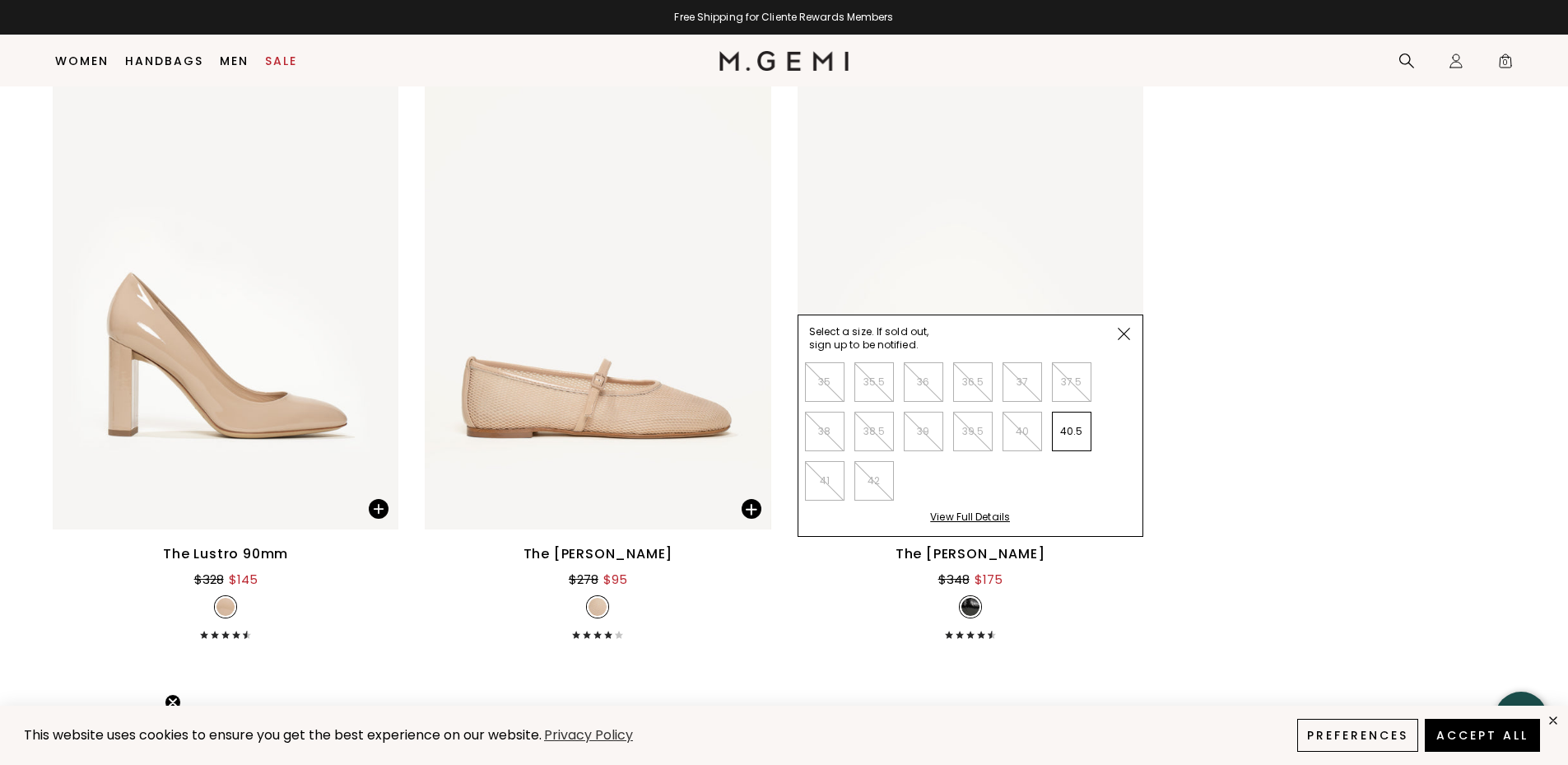
click at [1126, 509] on ul "35 35.5 36 36.5 37 37.5 38 38.5 39 39.5 40 40.5 41 42" at bounding box center [963, 435] width 337 height 149
click at [1125, 333] on img at bounding box center [1124, 333] width 12 height 12
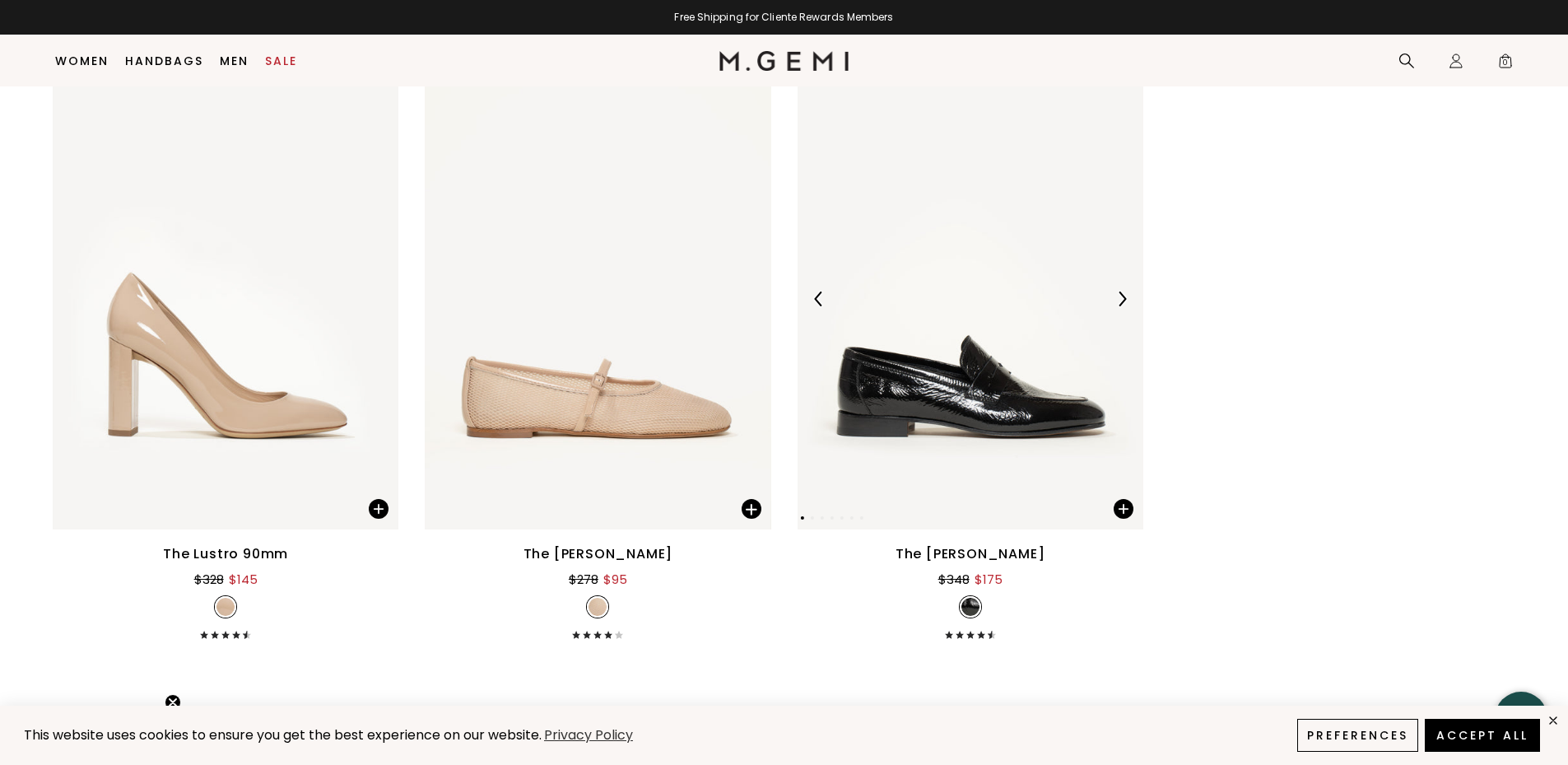
click at [1122, 296] on img at bounding box center [1122, 299] width 15 height 15
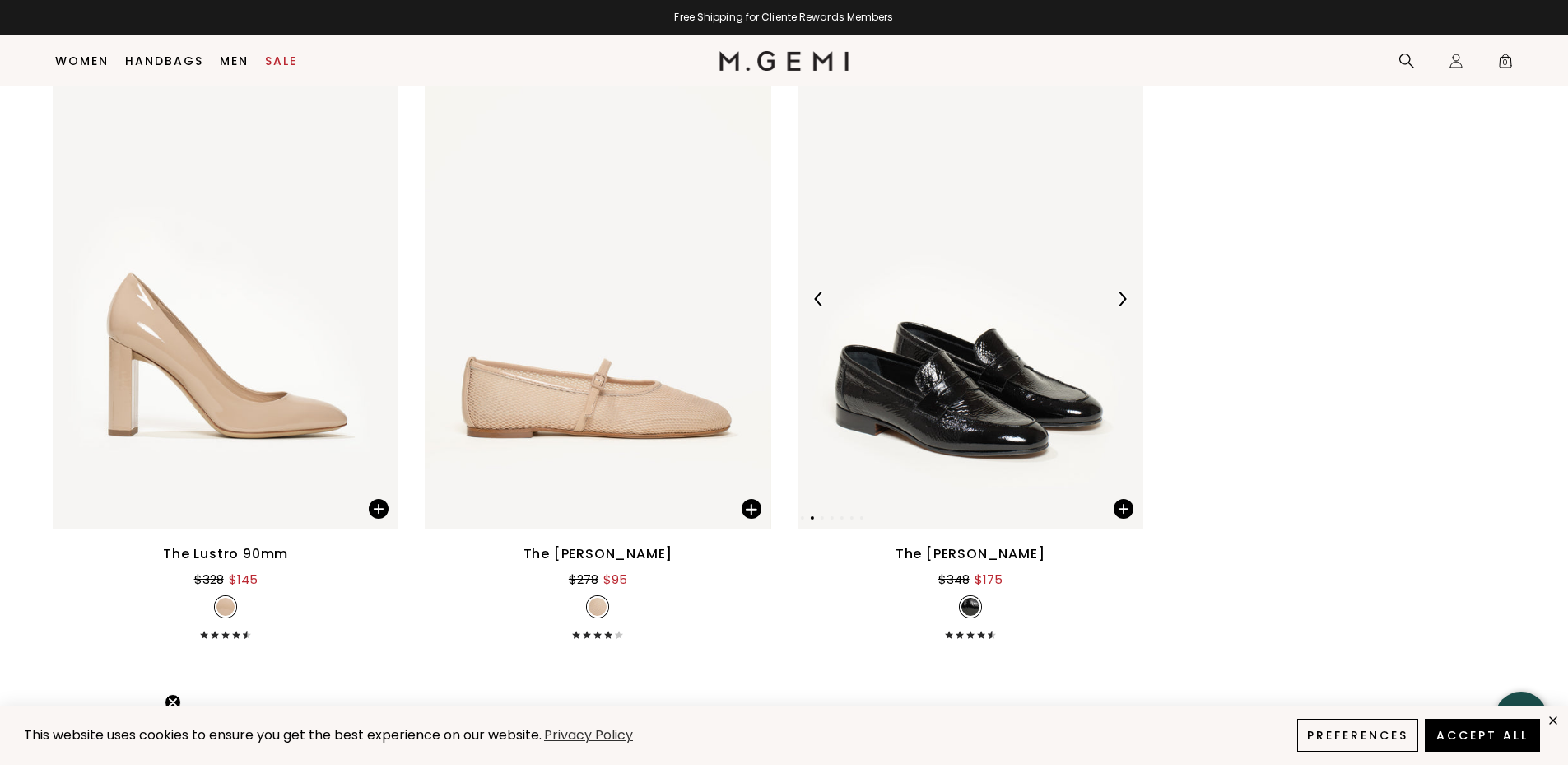
click at [1121, 296] on img at bounding box center [1122, 299] width 15 height 15
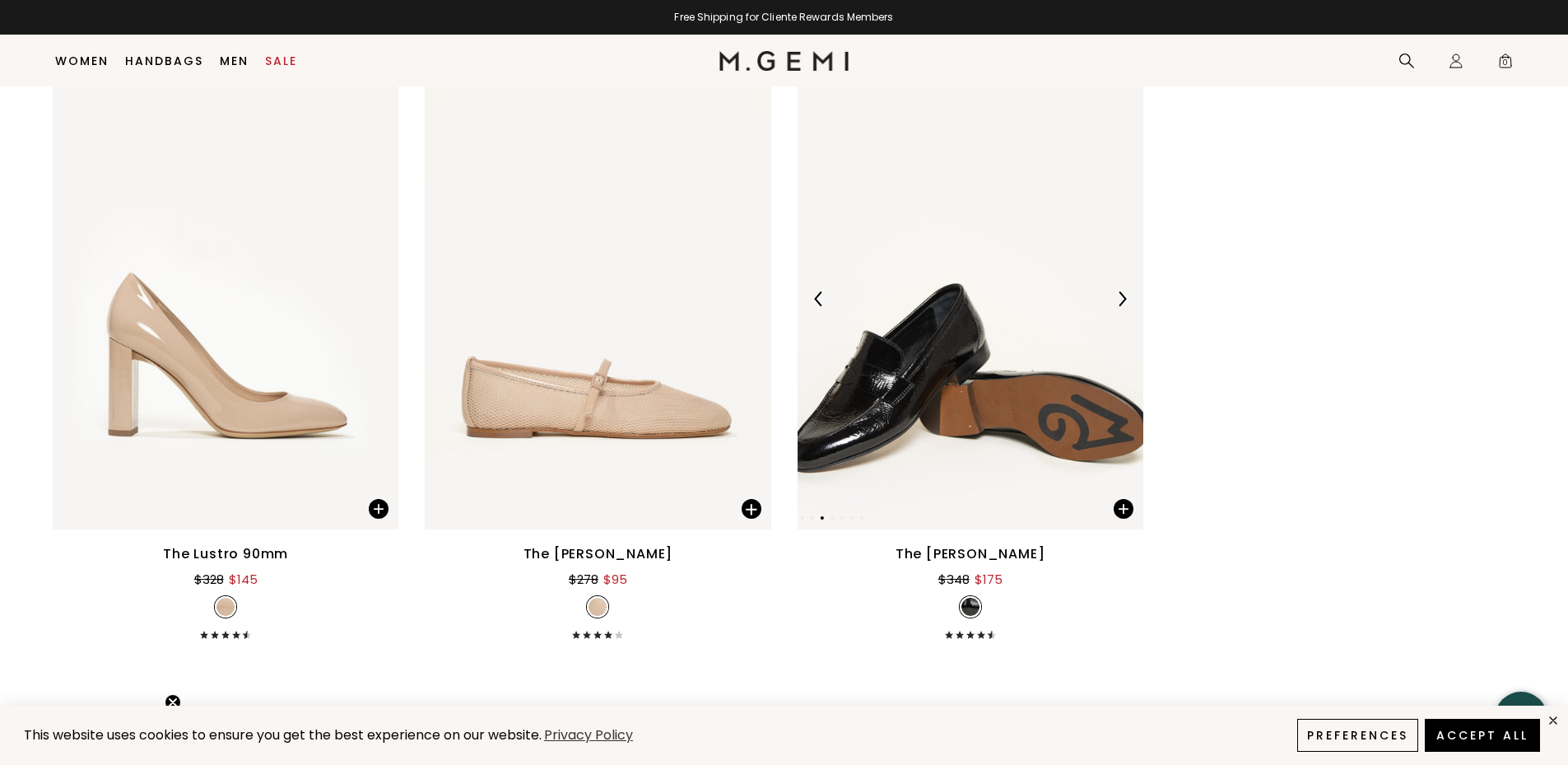
click at [1121, 297] on img at bounding box center [1122, 299] width 15 height 15
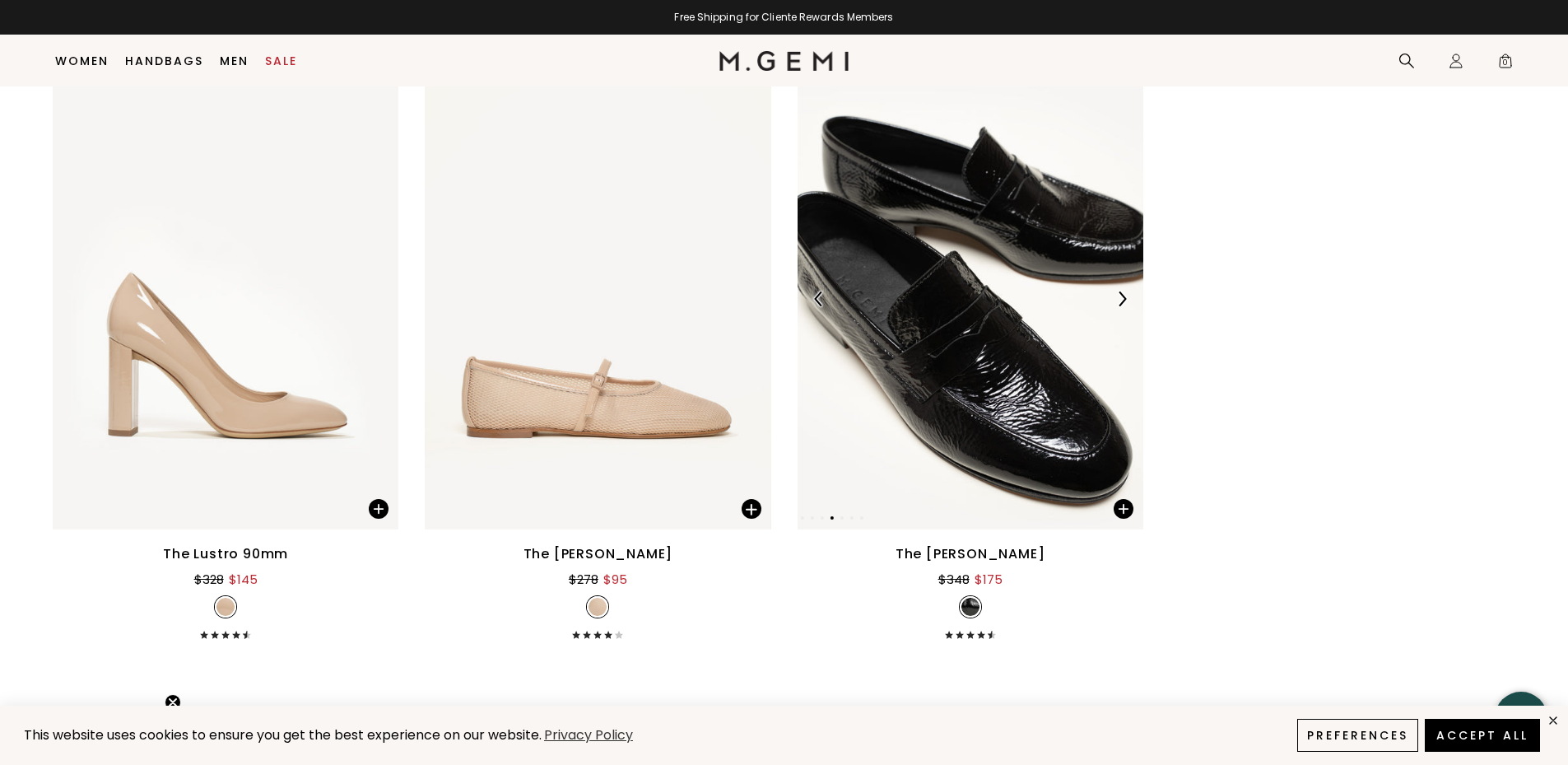
click at [1124, 298] on img at bounding box center [1122, 299] width 15 height 15
